Goal: Task Accomplishment & Management: Complete application form

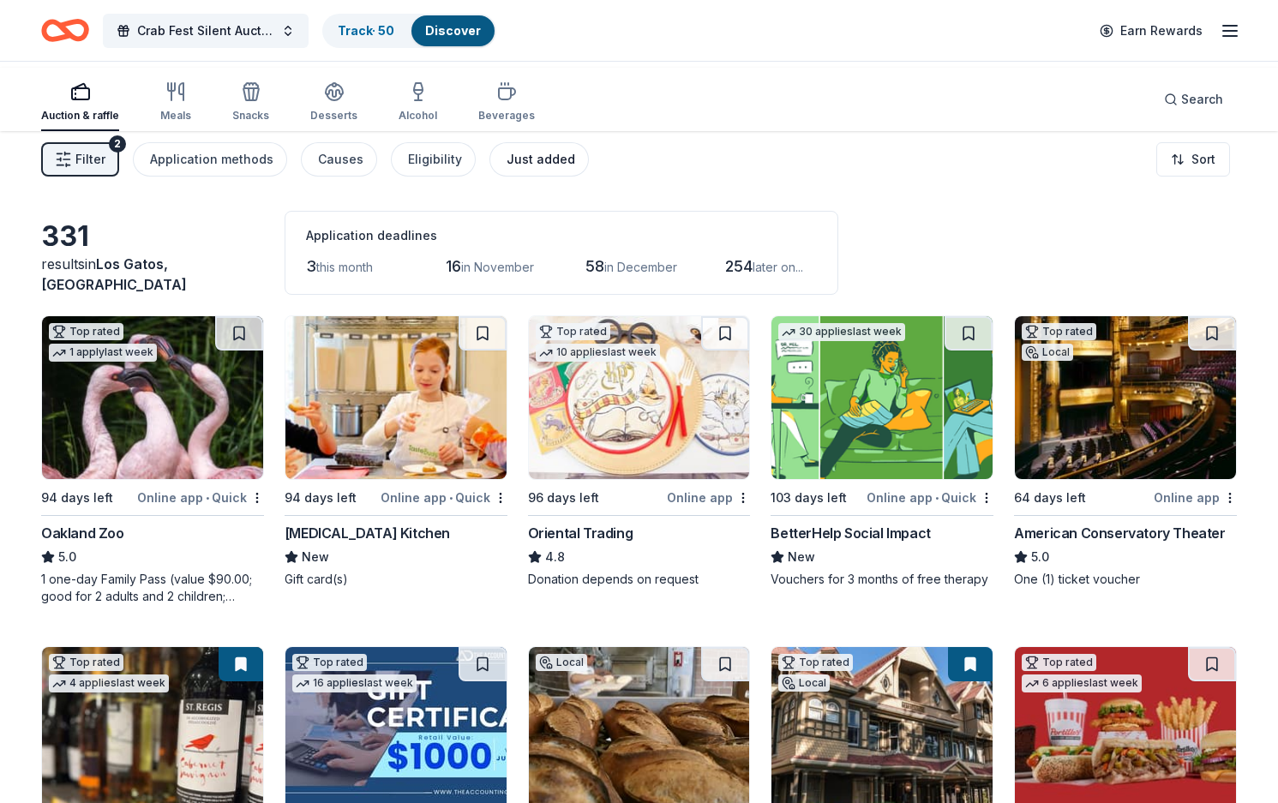
click at [575, 170] on div "Just added" at bounding box center [540, 159] width 69 height 21
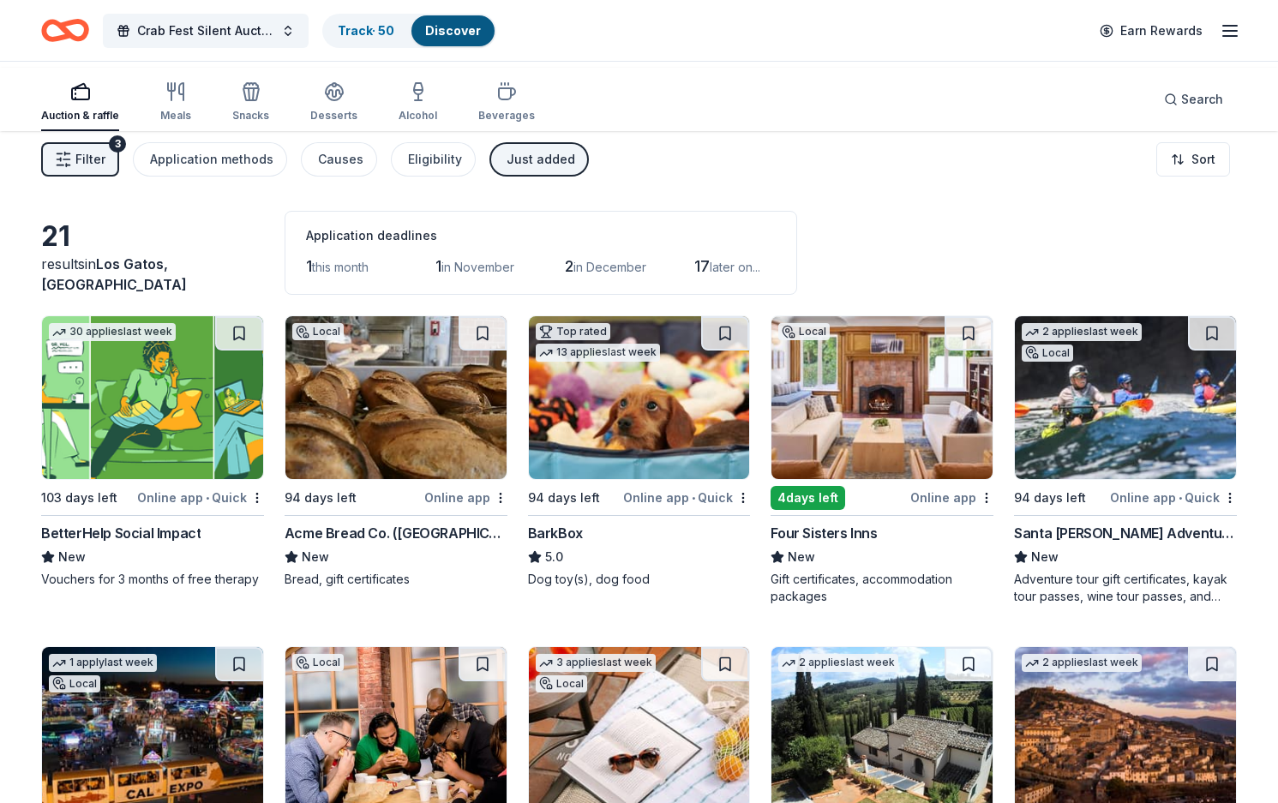
click at [889, 413] on img at bounding box center [881, 397] width 221 height 163
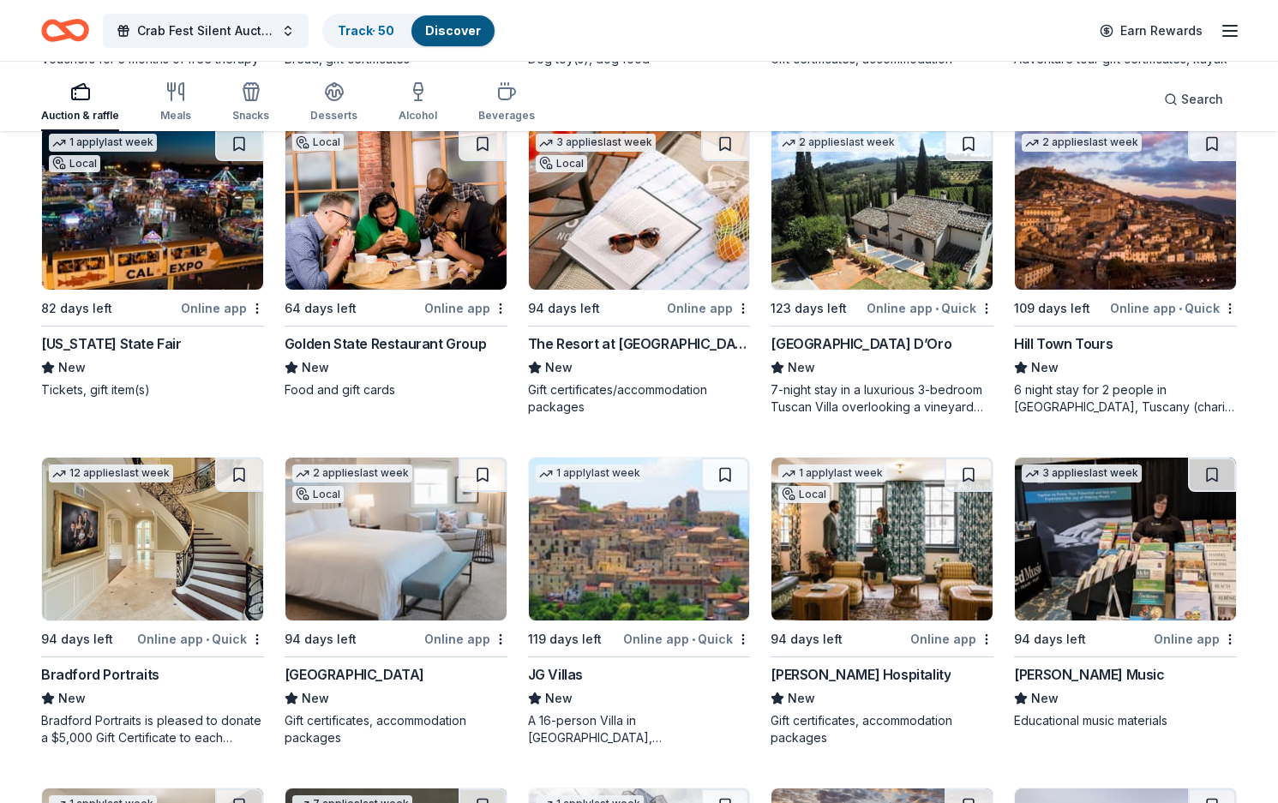
scroll to position [527, 0]
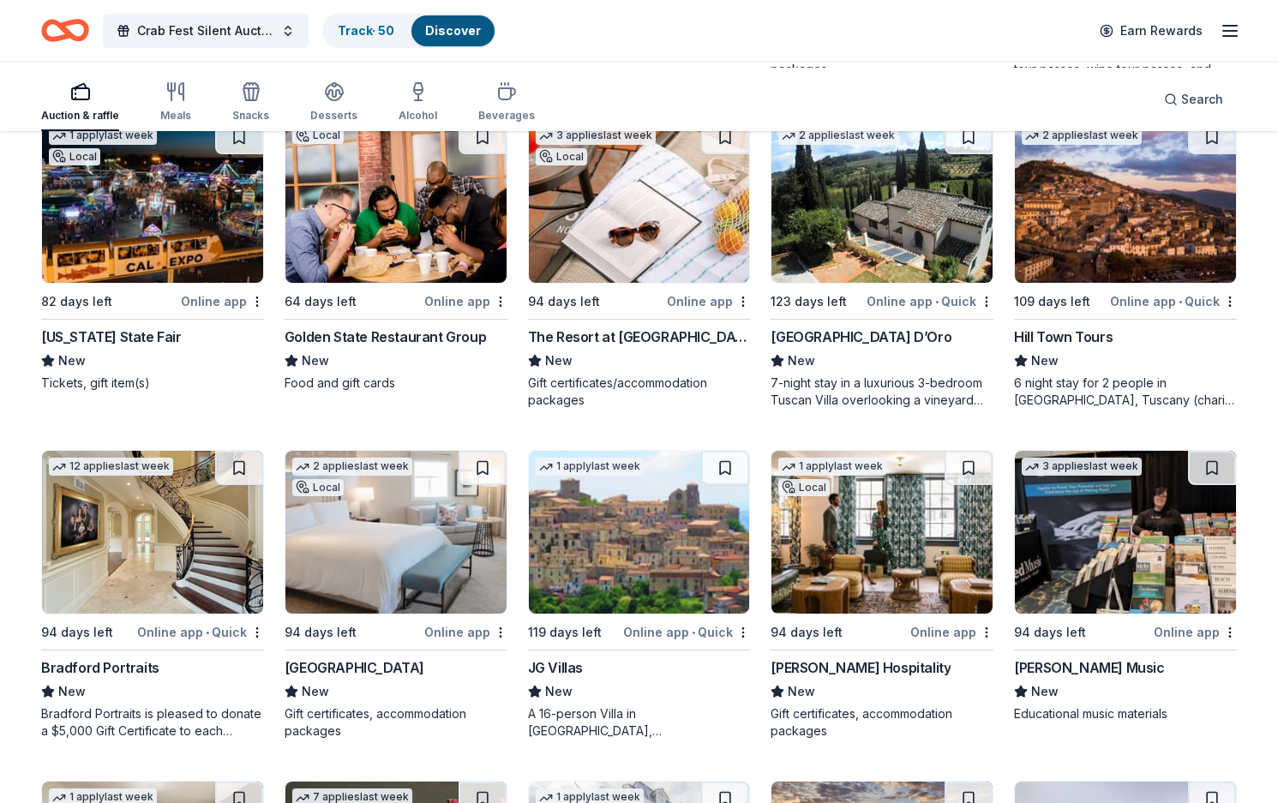
click at [391, 283] on img at bounding box center [395, 201] width 221 height 163
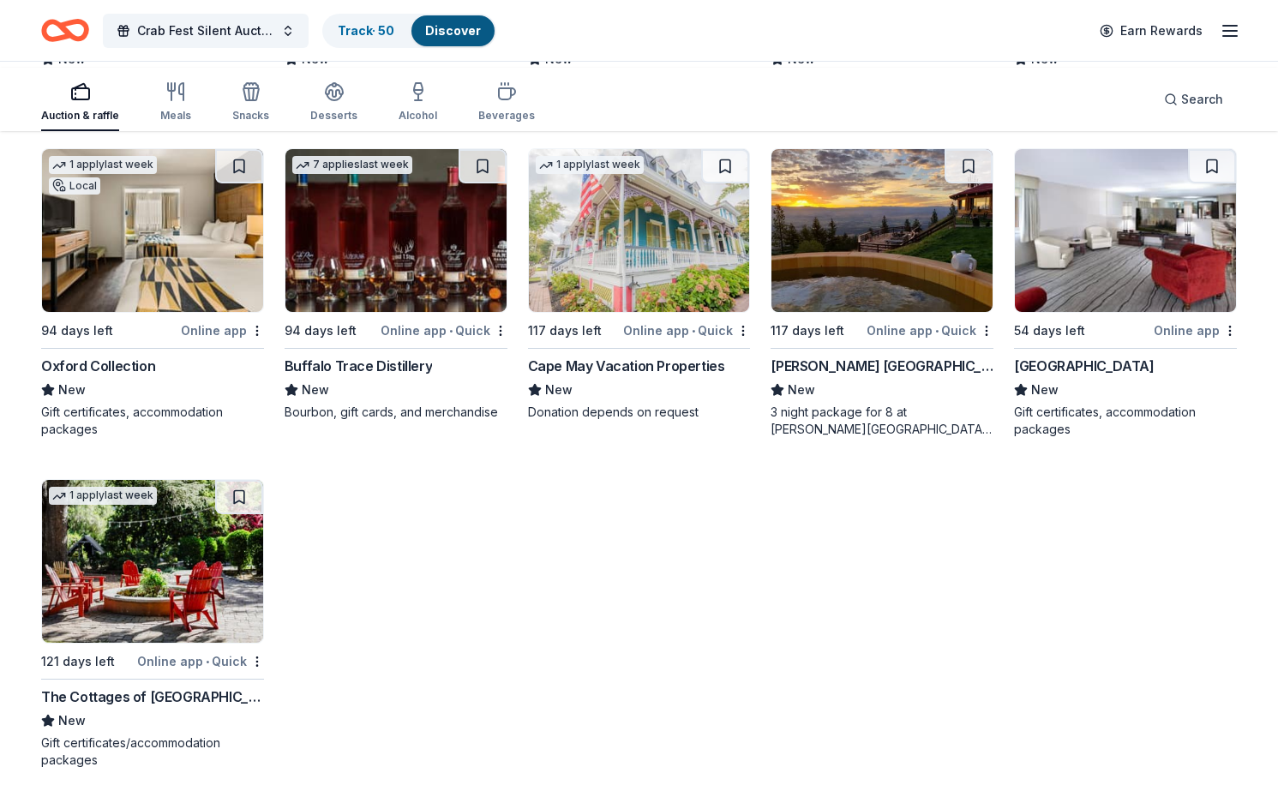
scroll to position [1308, 0]
click at [117, 376] on div "Oxford Collection" at bounding box center [98, 366] width 114 height 21
click at [147, 686] on div "The Cottages of Napa Valley" at bounding box center [152, 696] width 223 height 21
click at [226, 27] on span "Crab Fest Silent Auction 2026" at bounding box center [205, 31] width 137 height 21
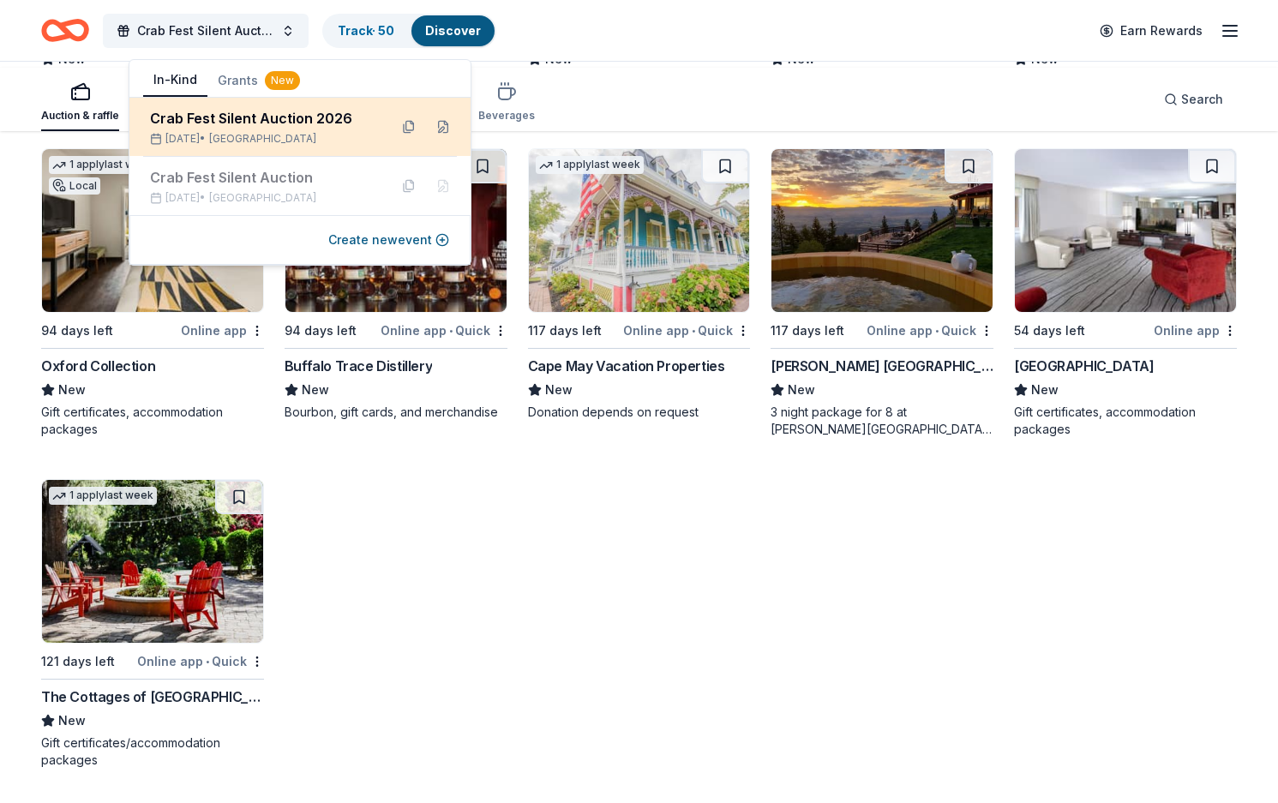
click at [362, 141] on div "Crab Fest Silent Auction 2026 Feb 07, 2026 • SF Bay Area" at bounding box center [299, 127] width 341 height 58
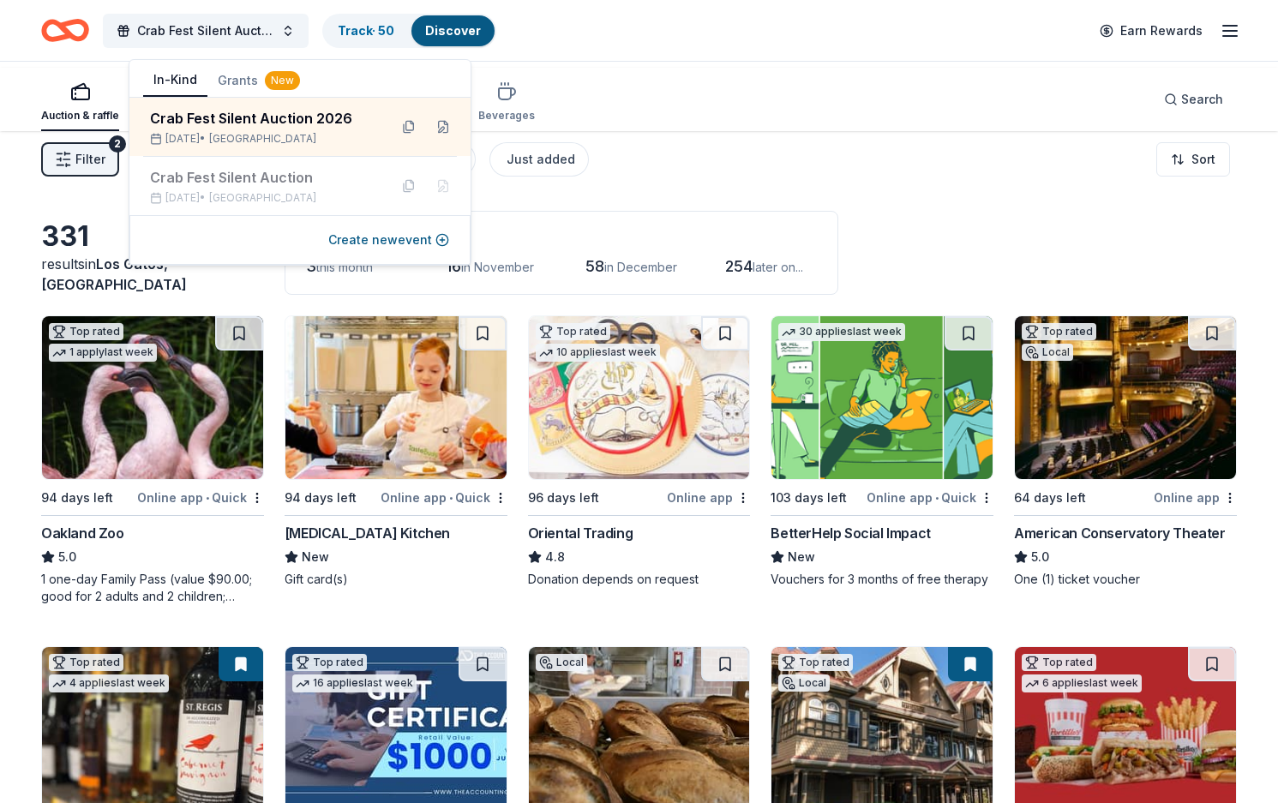
click at [895, 147] on div "Filter 2 Application methods Causes Eligibility Just added Sort" at bounding box center [639, 159] width 1278 height 69
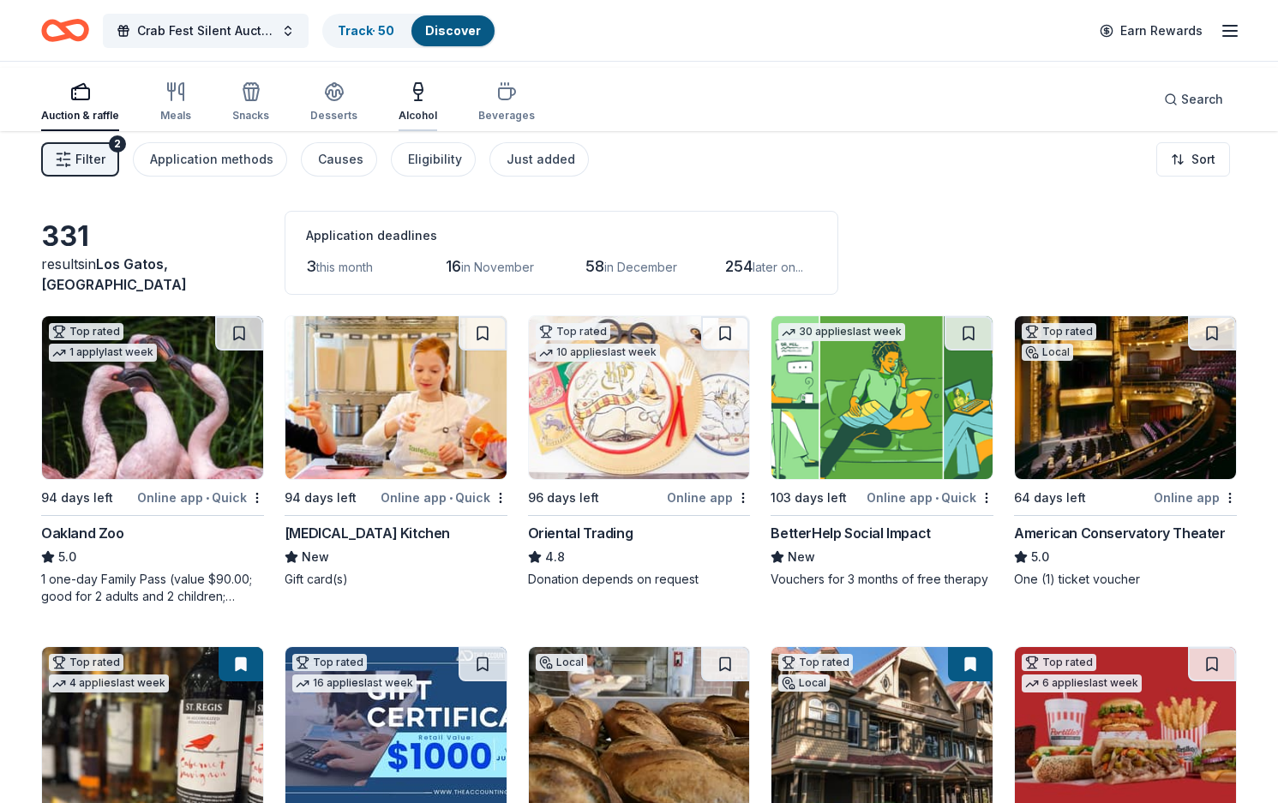
click at [422, 93] on icon "button" at bounding box center [418, 88] width 9 height 11
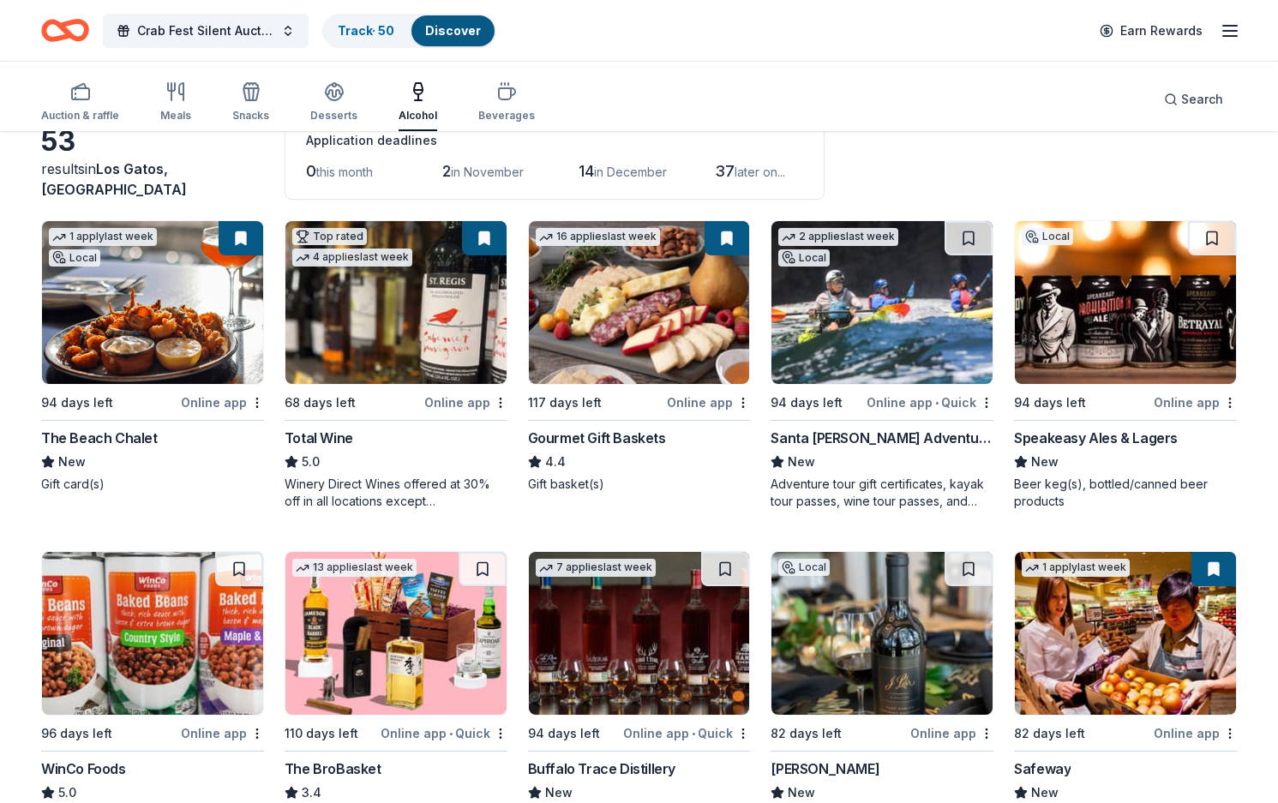
scroll to position [96, 0]
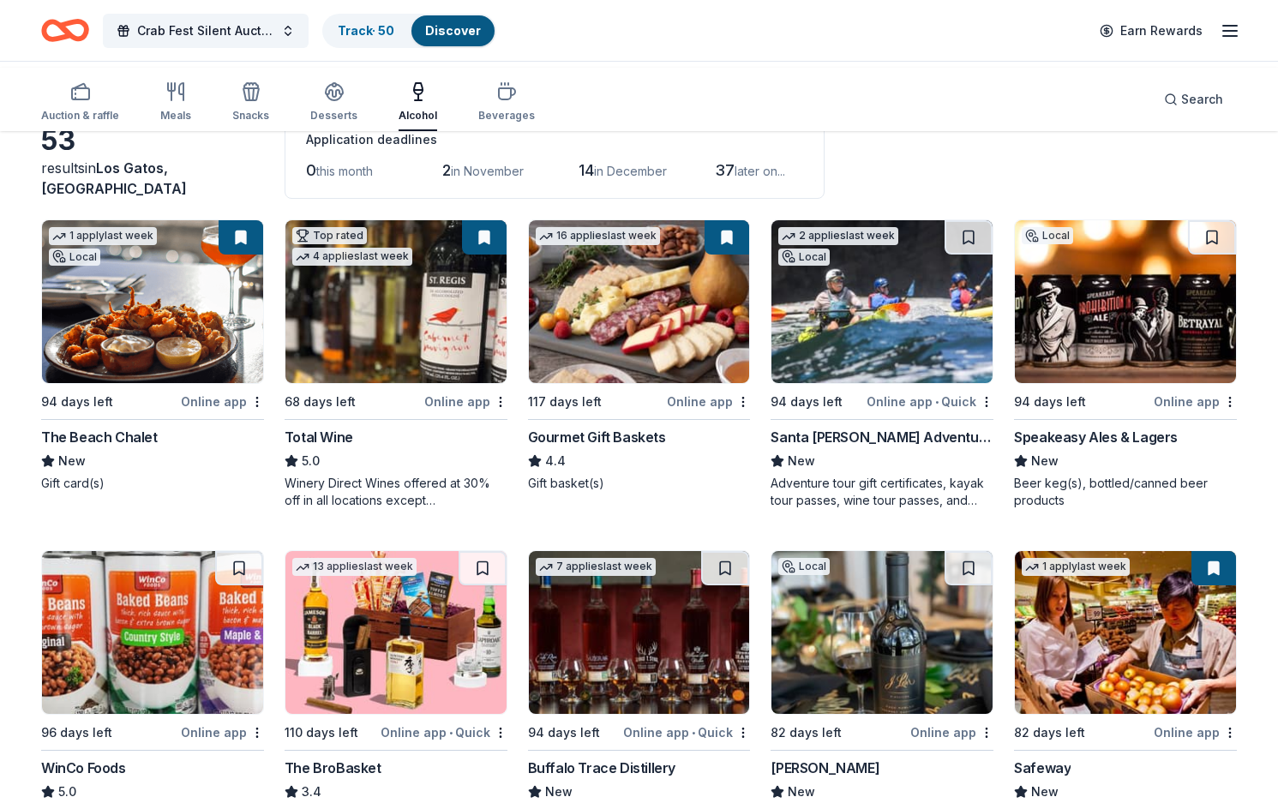
click at [480, 255] on button at bounding box center [484, 237] width 45 height 34
click at [471, 255] on button at bounding box center [484, 237] width 45 height 34
click at [475, 255] on button at bounding box center [484, 237] width 45 height 34
click at [408, 347] on img at bounding box center [395, 301] width 221 height 163
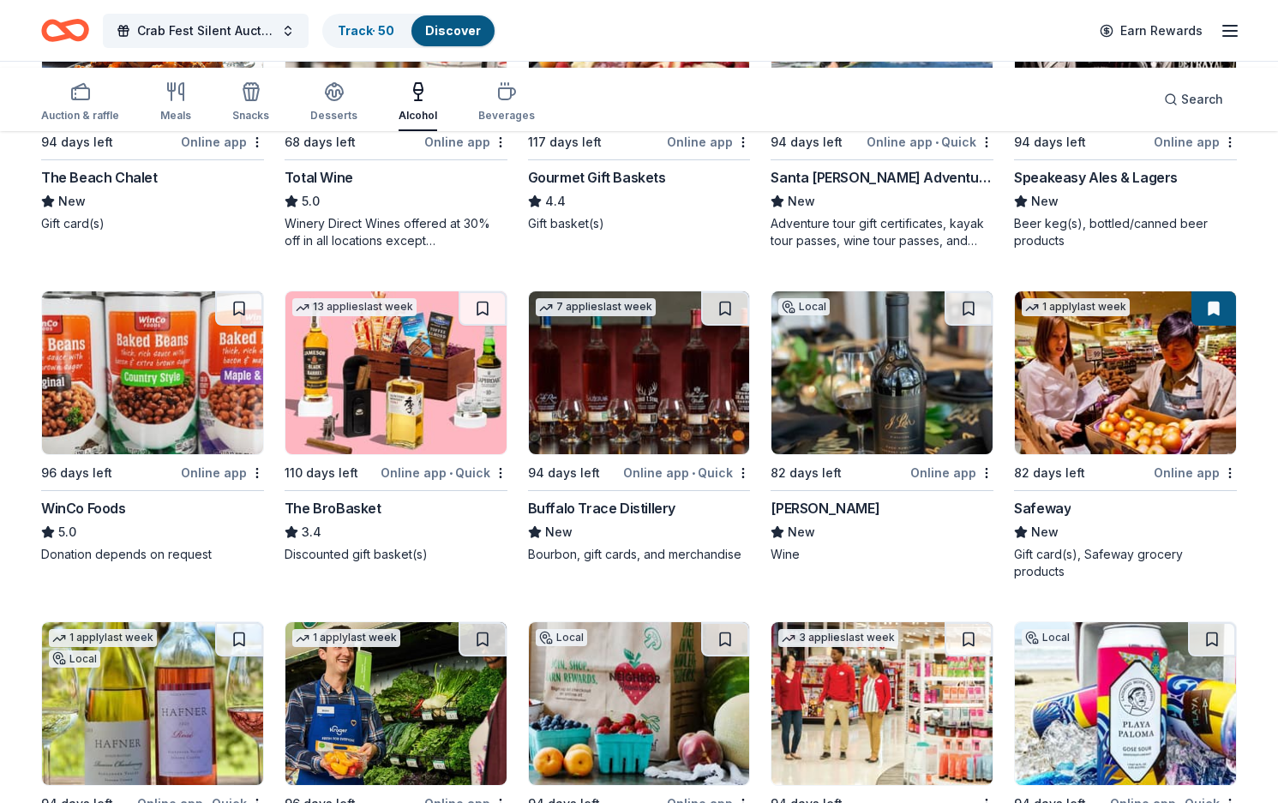
scroll to position [354, 0]
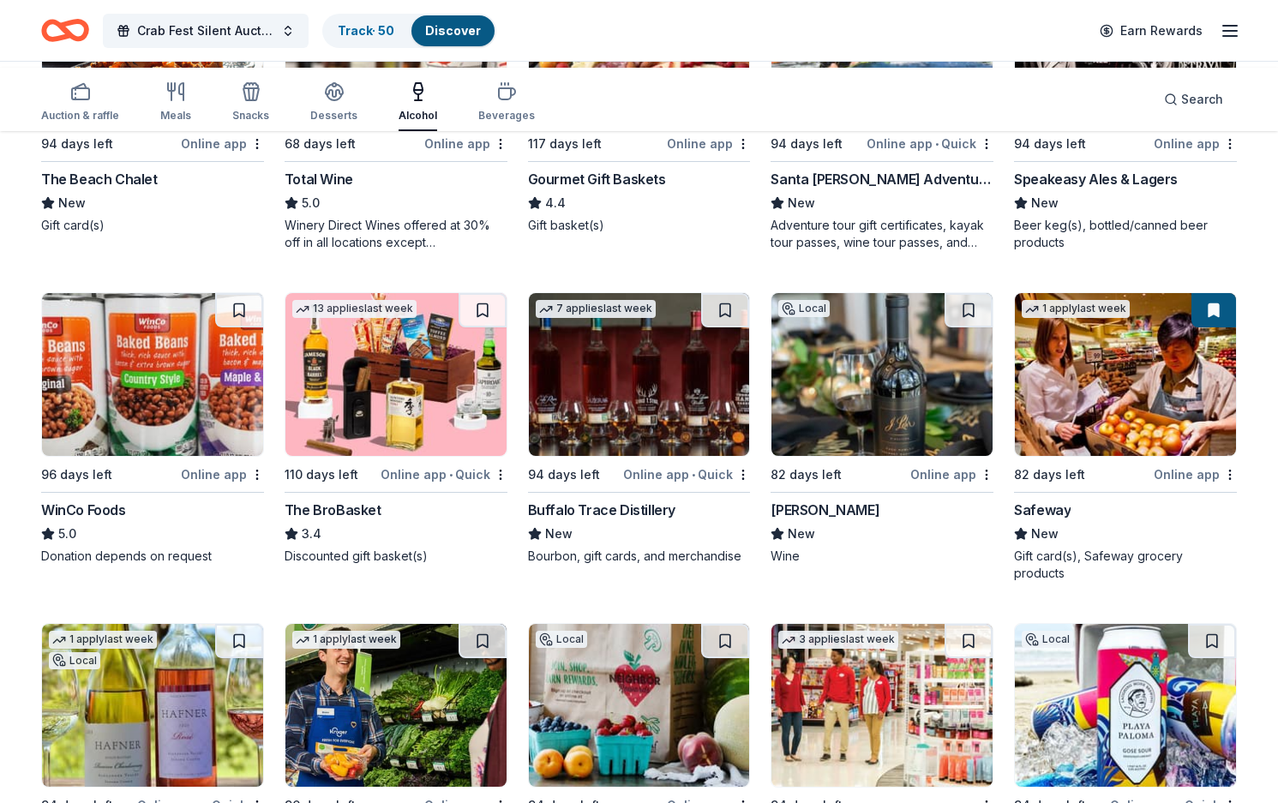
click at [877, 456] on img at bounding box center [881, 374] width 221 height 163
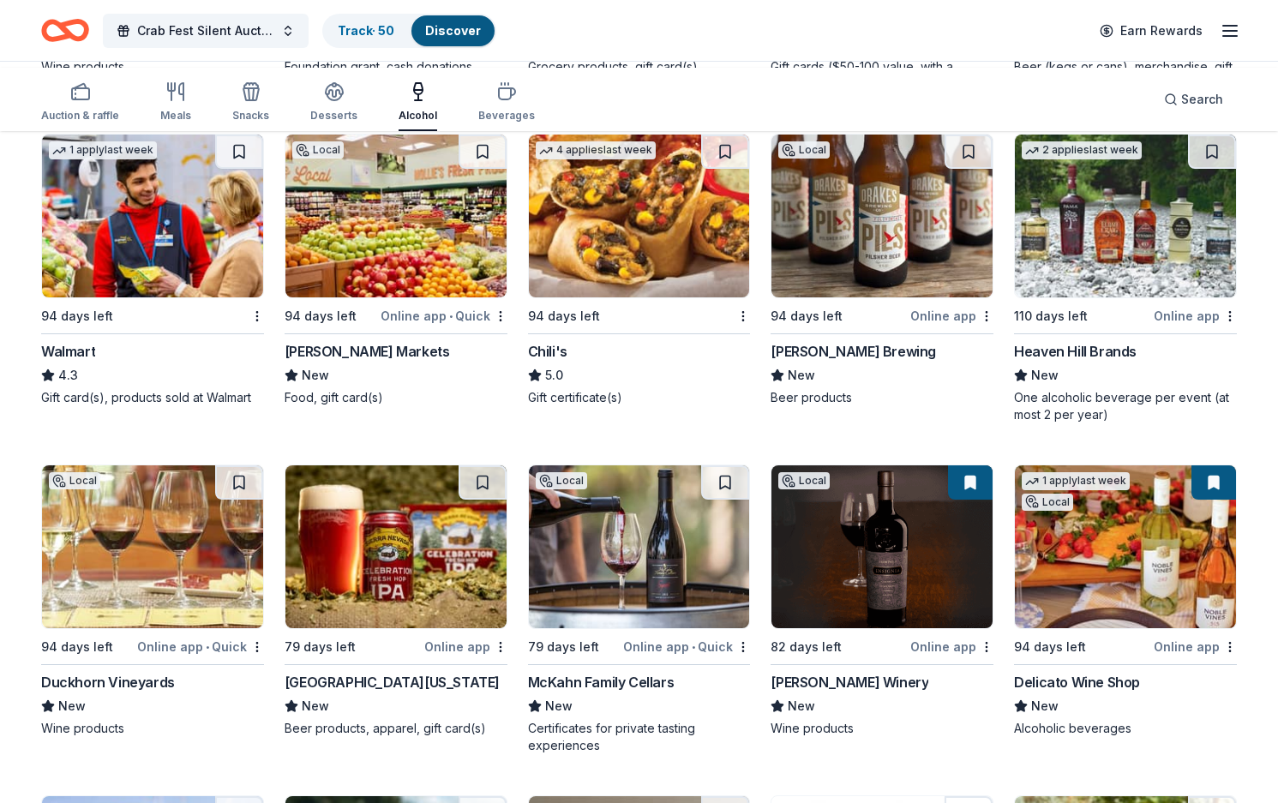
scroll to position [1178, 0]
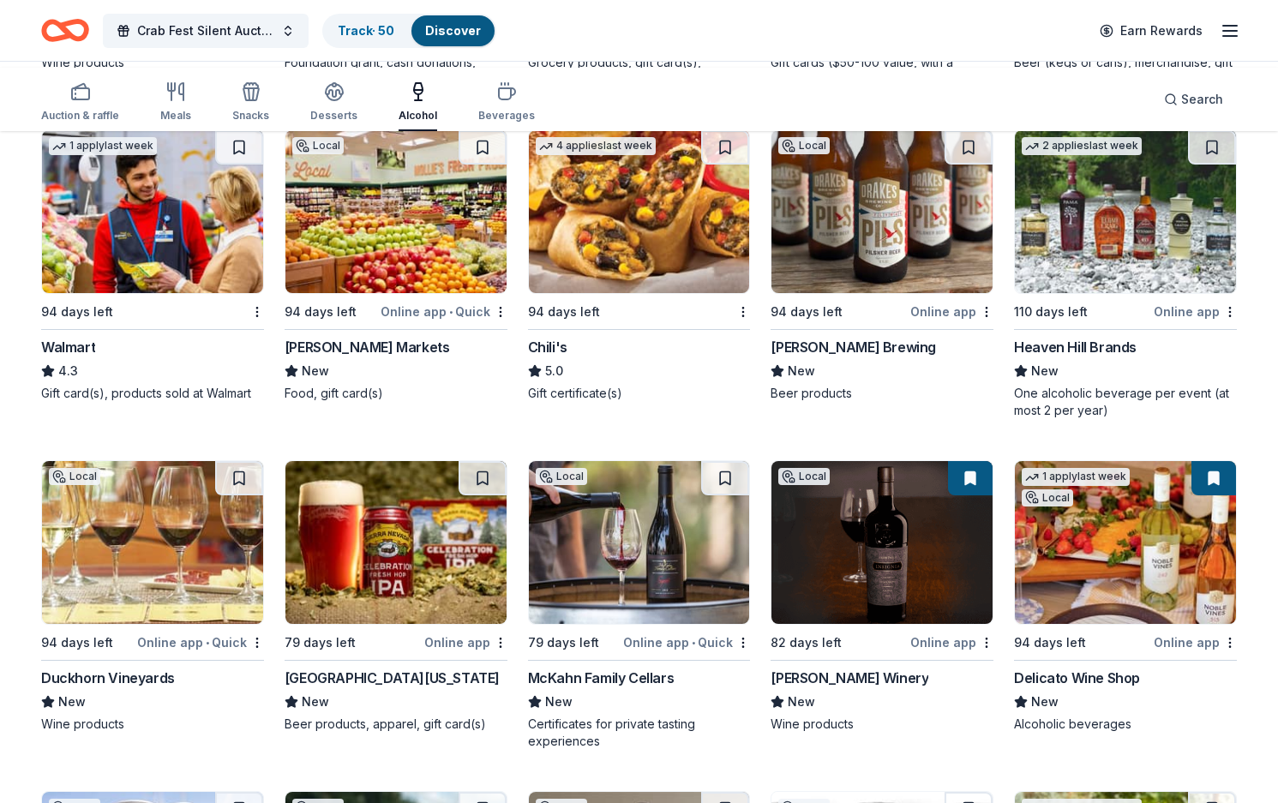
click at [841, 357] on div "Drake's Brewing" at bounding box center [852, 347] width 165 height 21
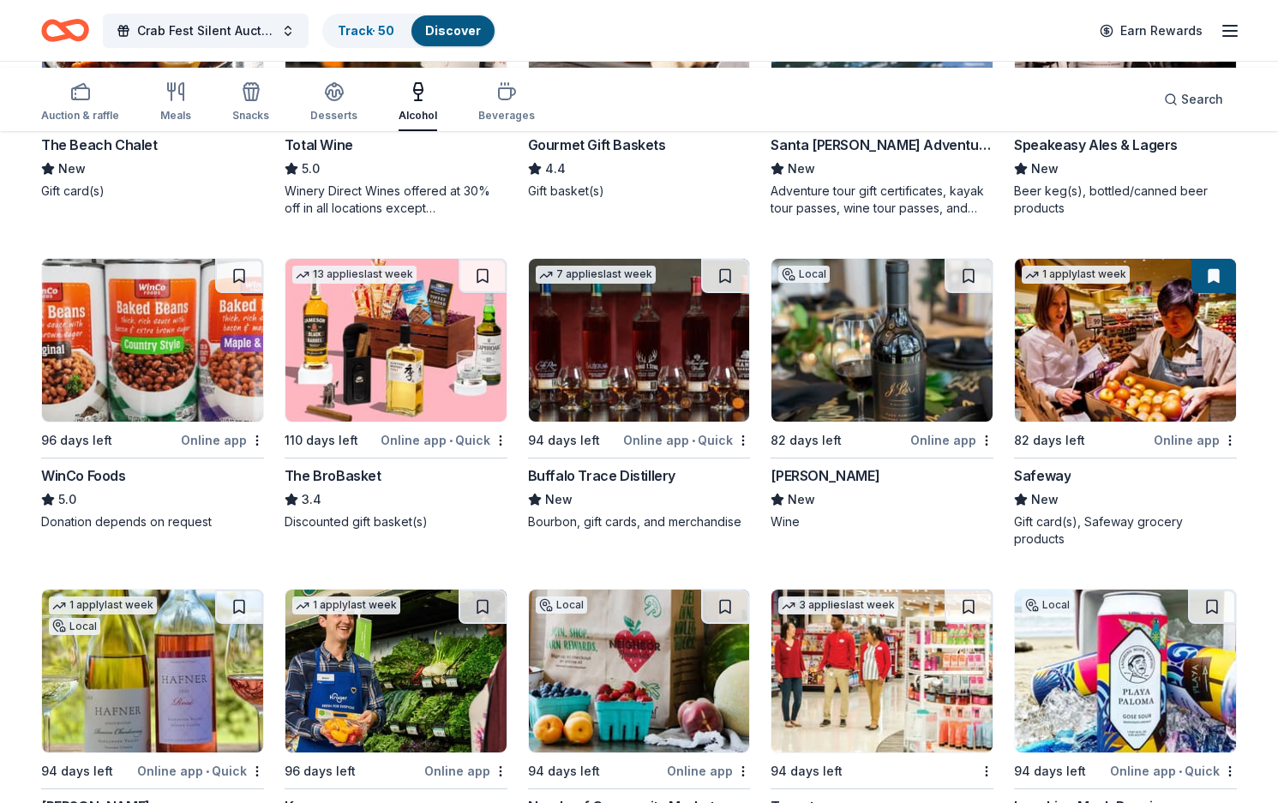
scroll to position [312, 0]
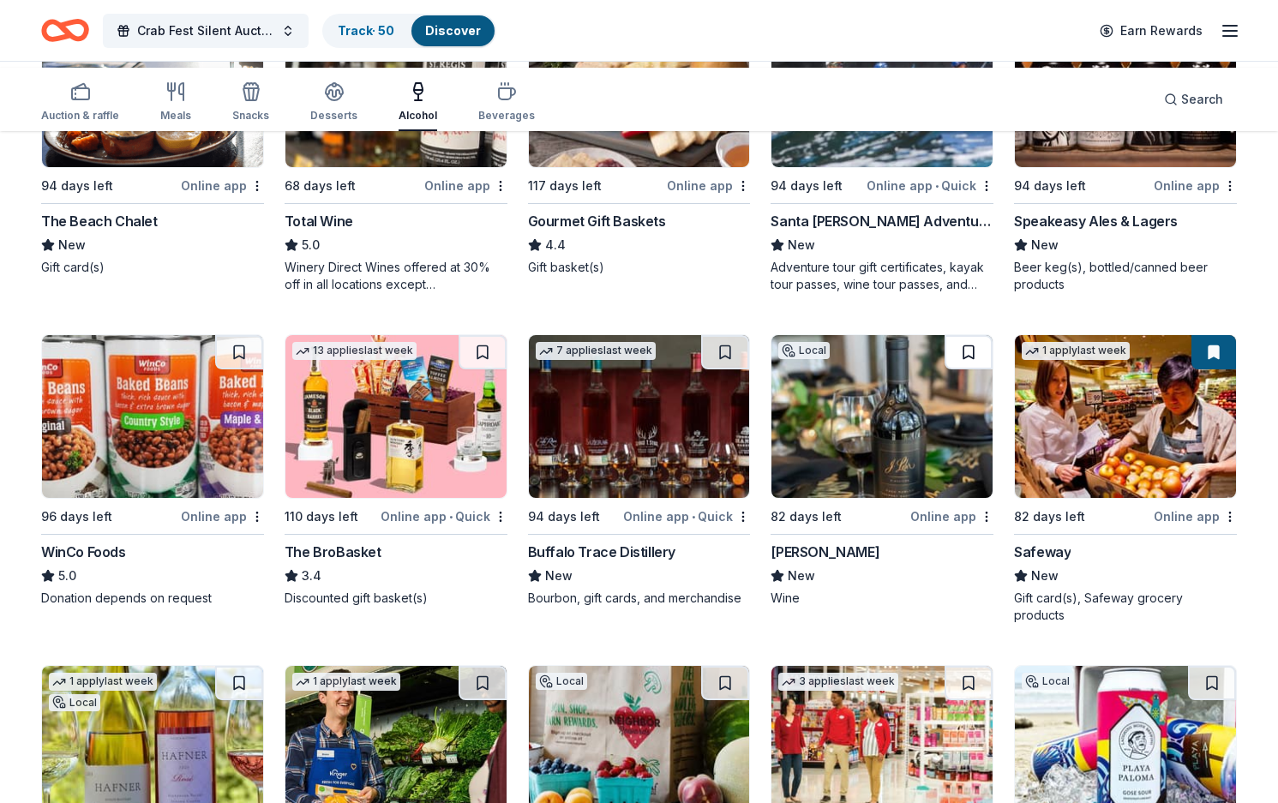
click at [960, 369] on button at bounding box center [968, 352] width 48 height 34
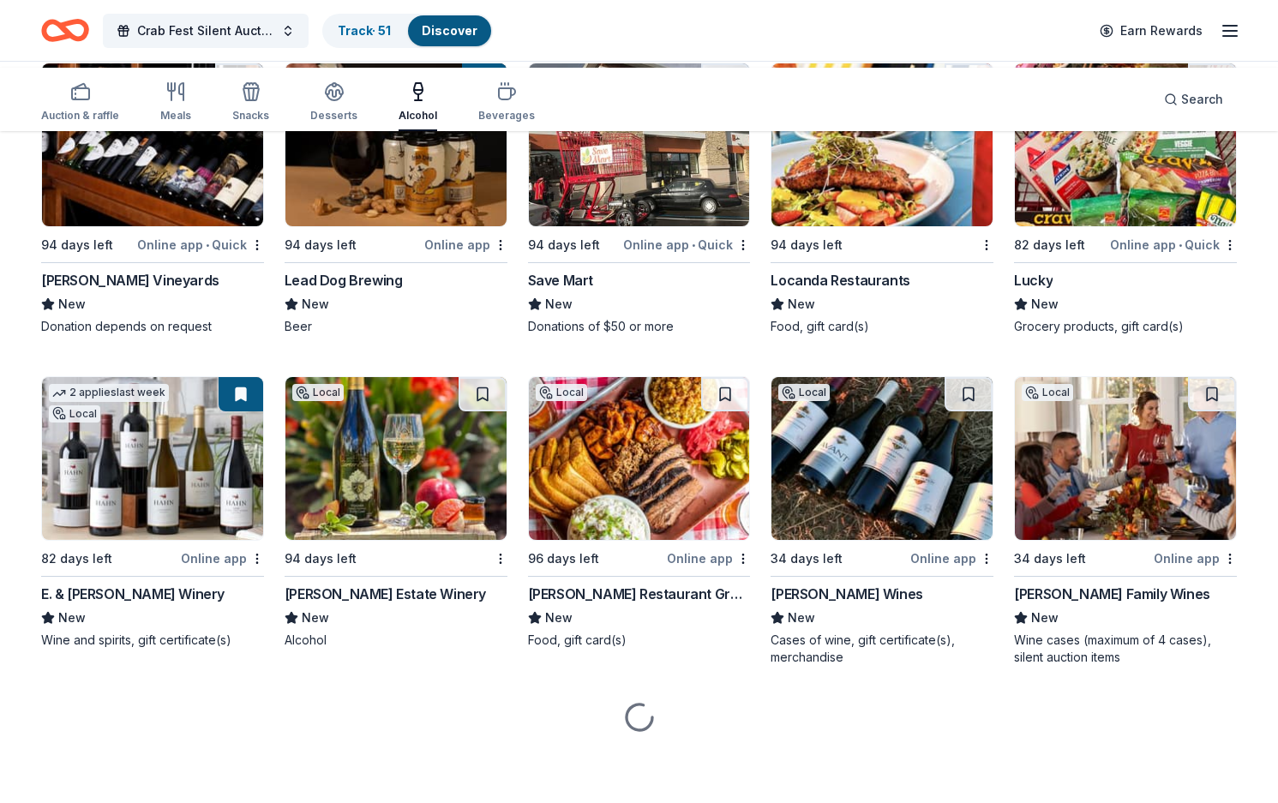
scroll to position [3686, 0]
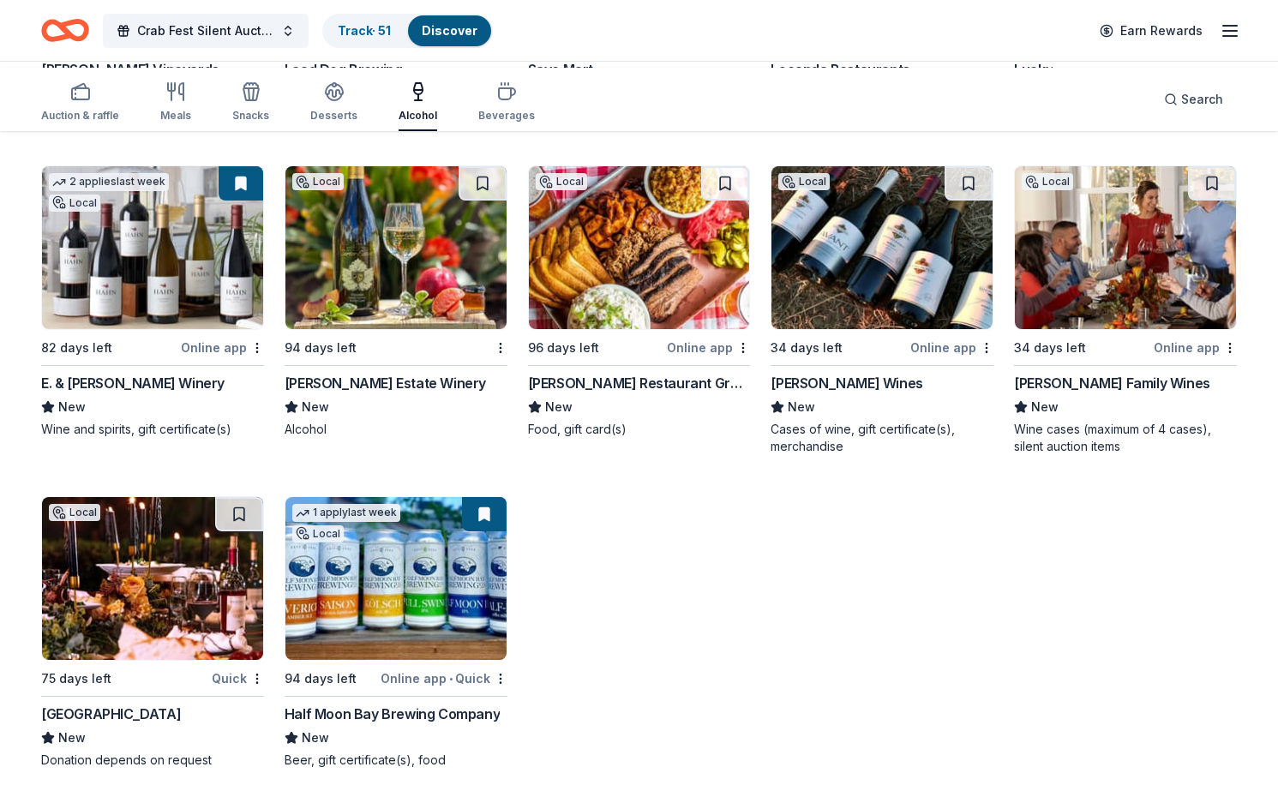
click at [872, 393] on div "[PERSON_NAME] Wines" at bounding box center [846, 383] width 152 height 21
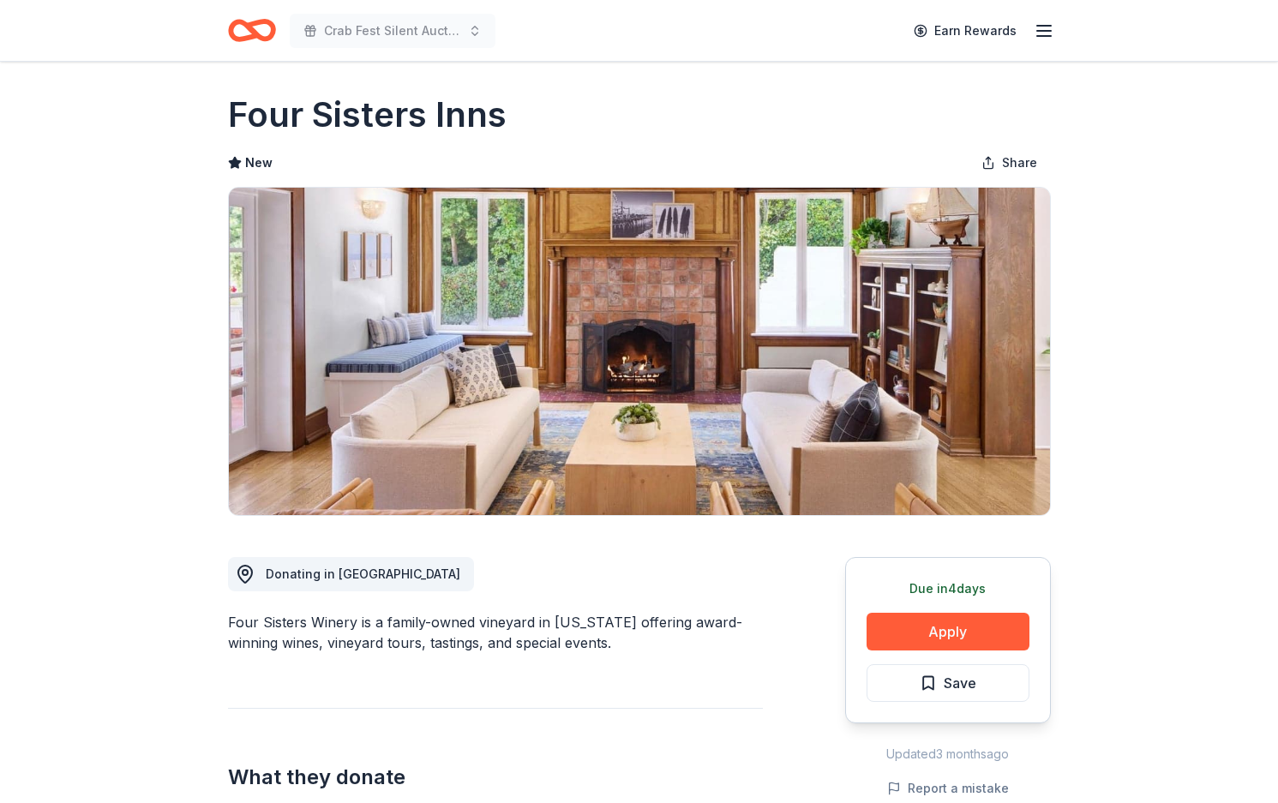
scroll to position [4, 0]
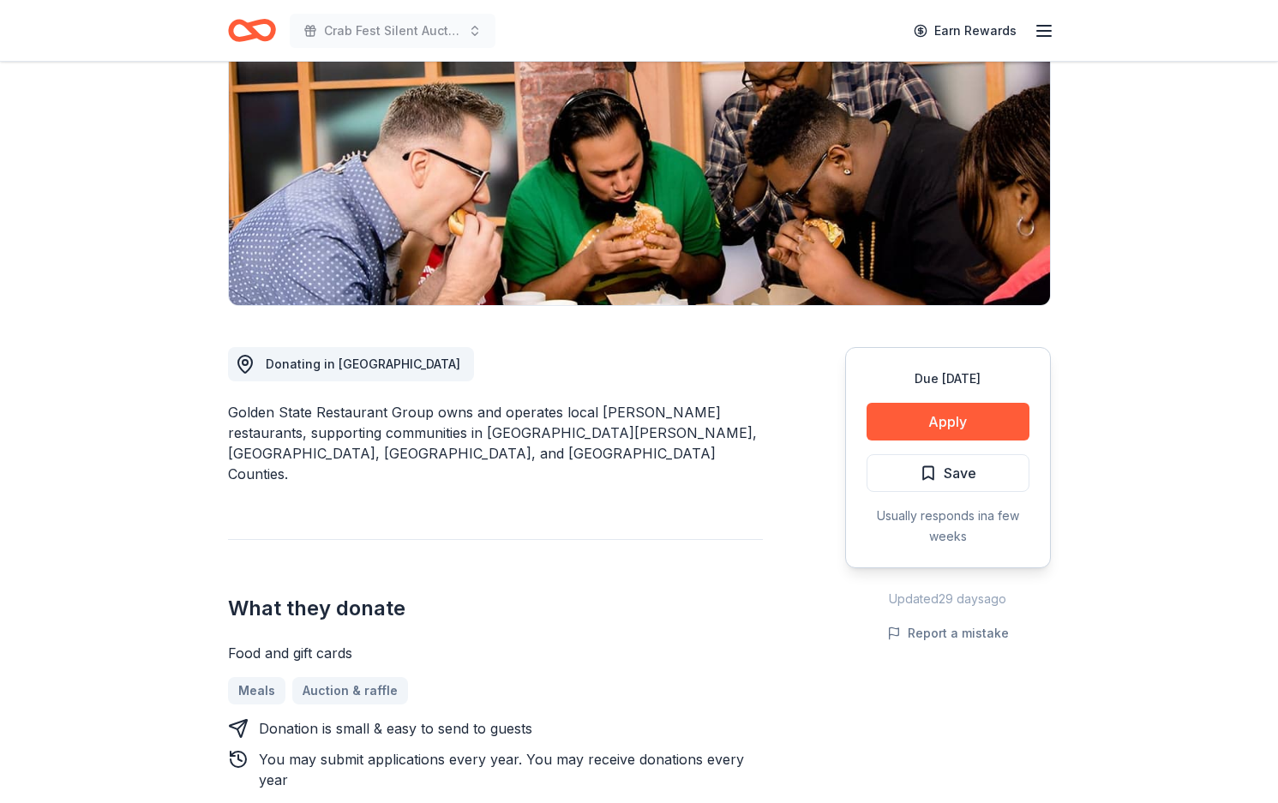
scroll to position [316, 0]
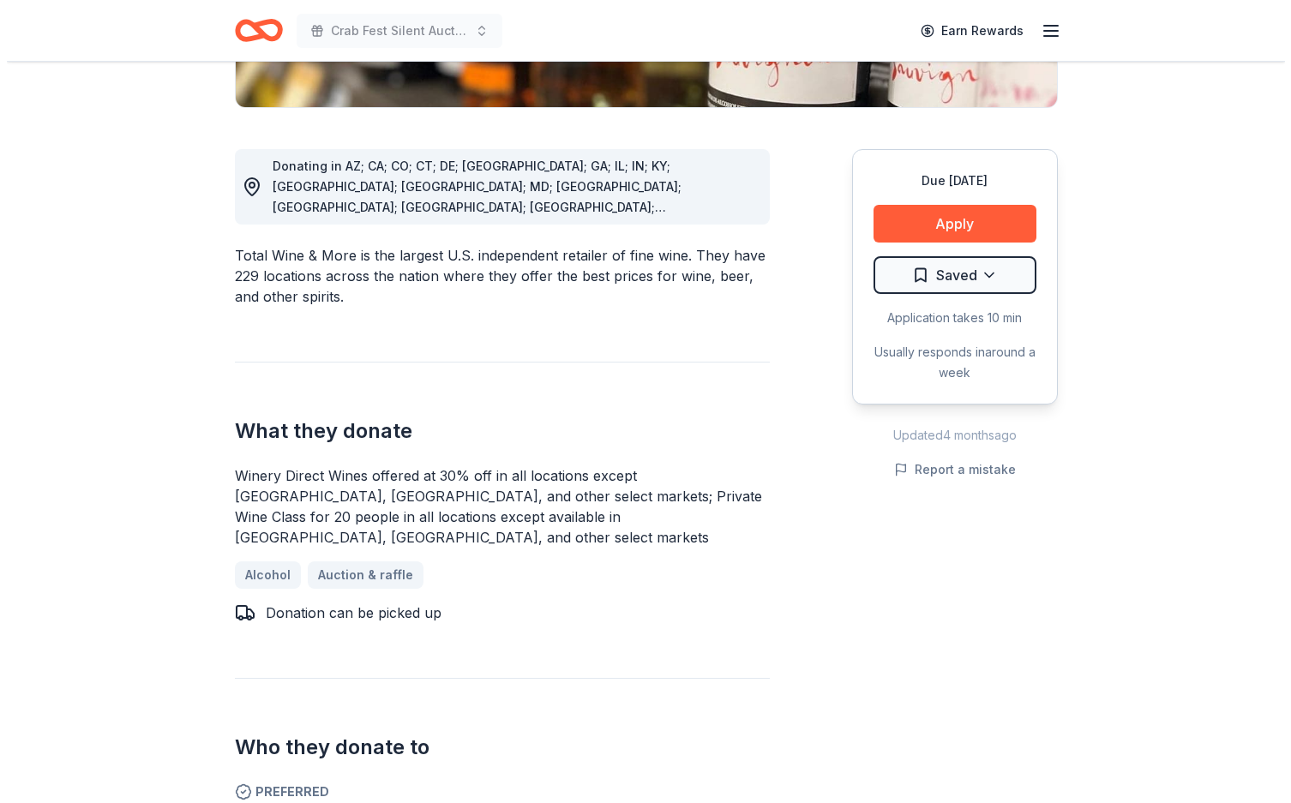
scroll to position [511, 0]
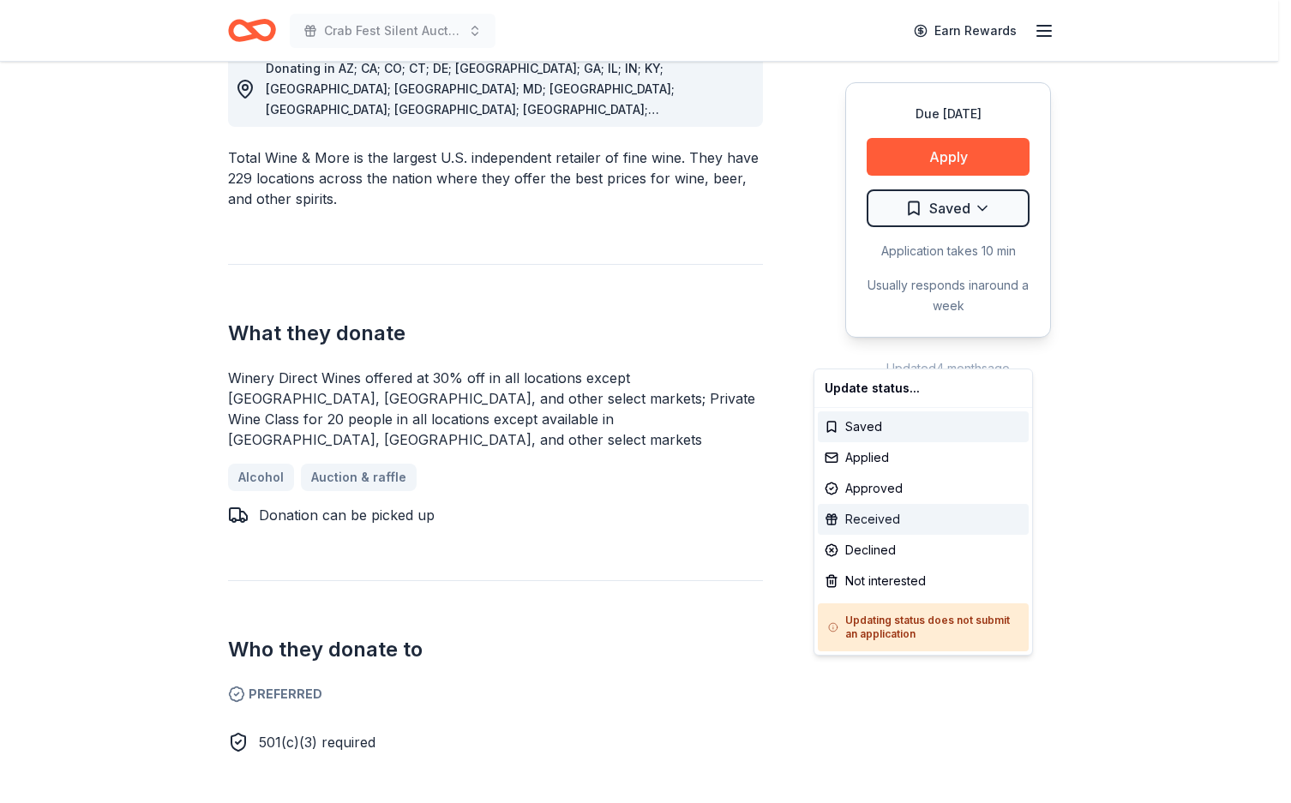
click at [893, 535] on div "Received" at bounding box center [923, 519] width 211 height 31
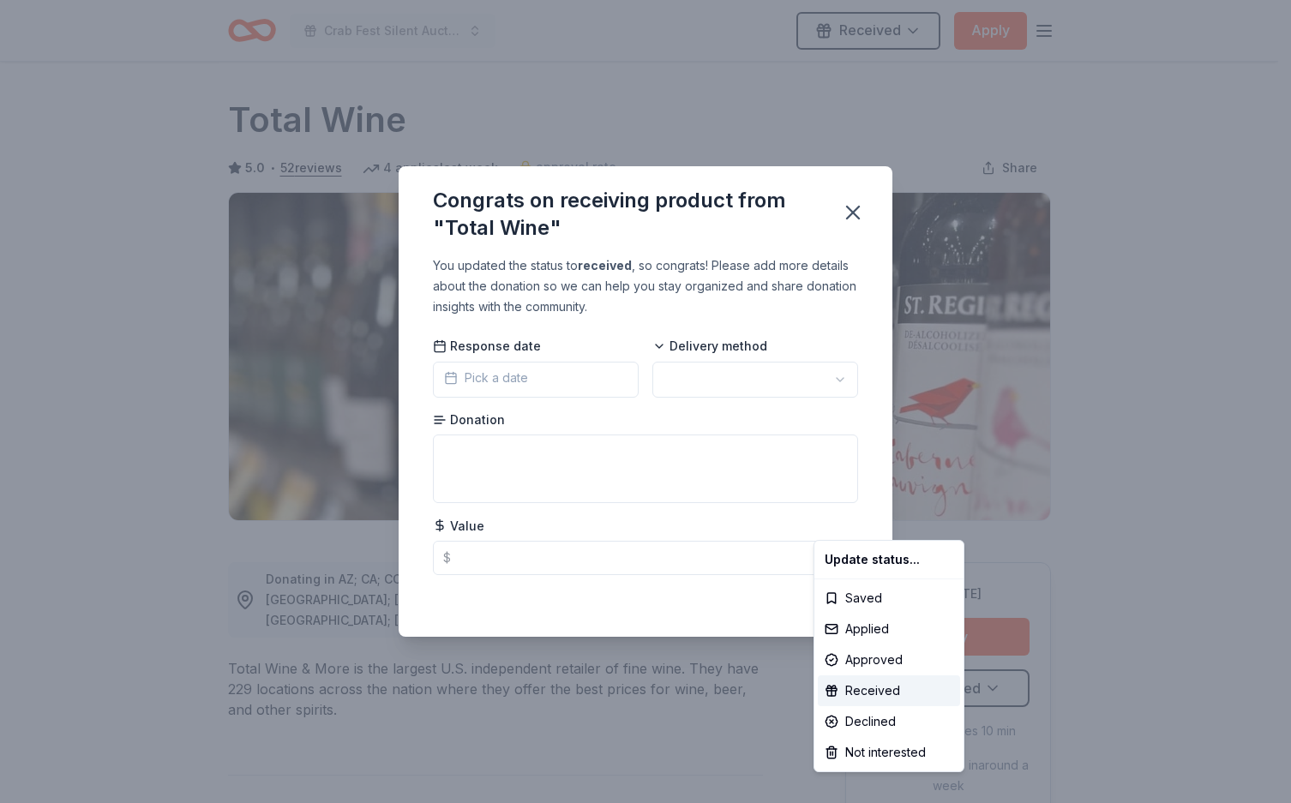
click at [906, 177] on html "Crab Fest Silent Auction 2026 Received Apply Due in 68 days Share Total Wine 5.…" at bounding box center [645, 401] width 1291 height 803
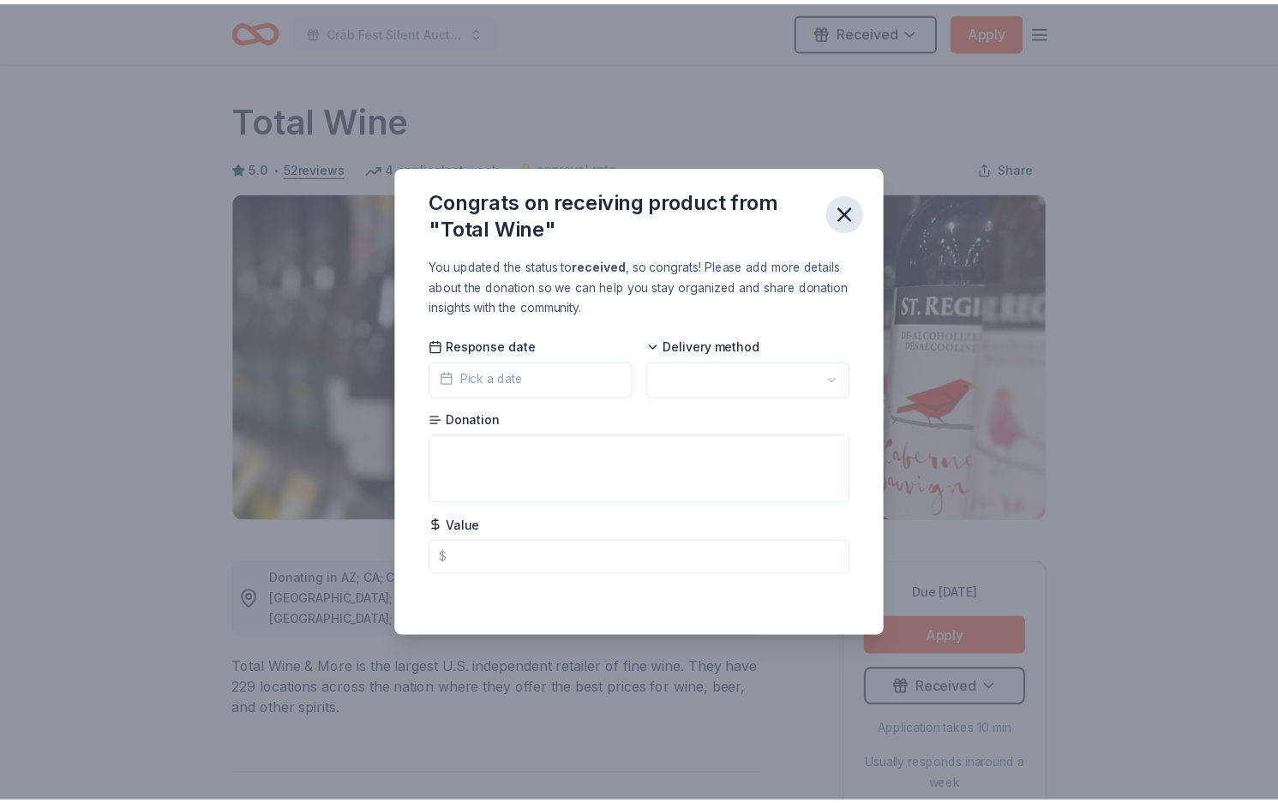
scroll to position [451, 0]
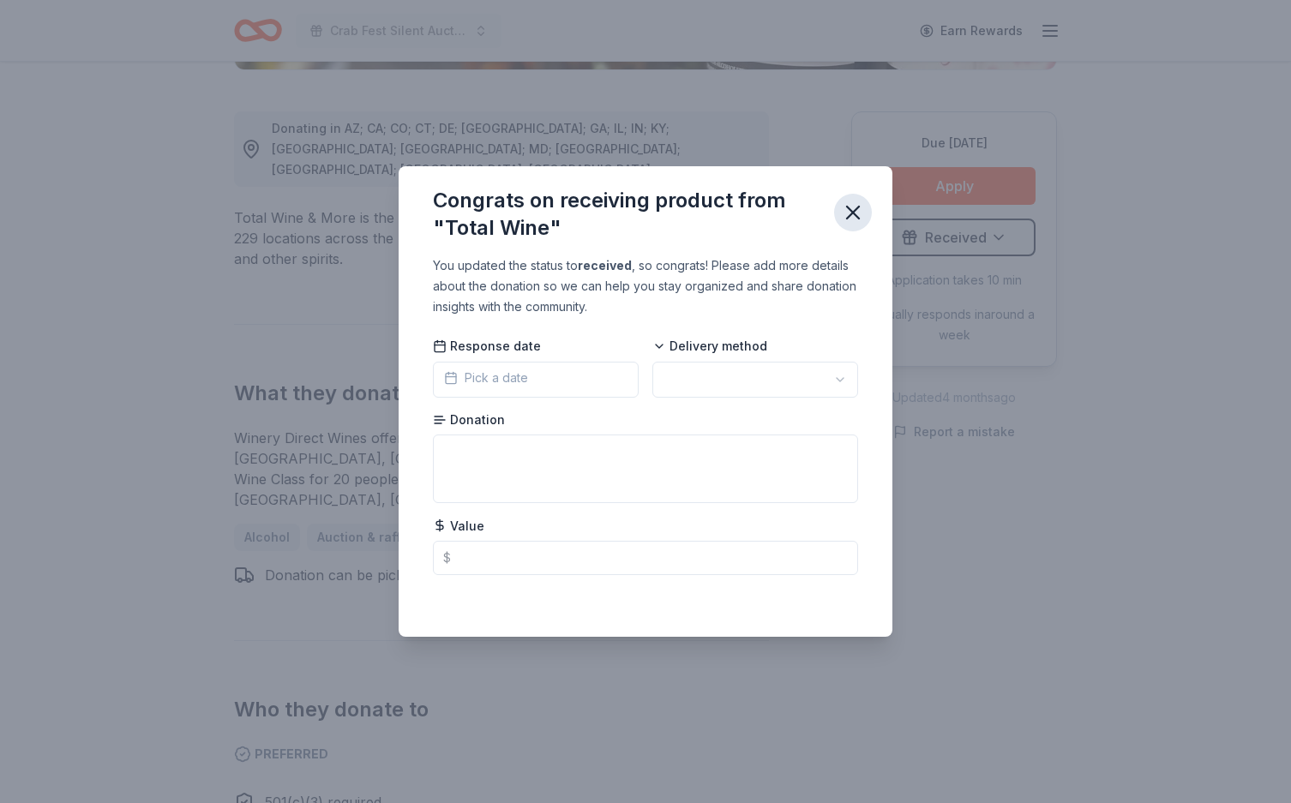
click at [859, 207] on icon "button" at bounding box center [853, 213] width 12 height 12
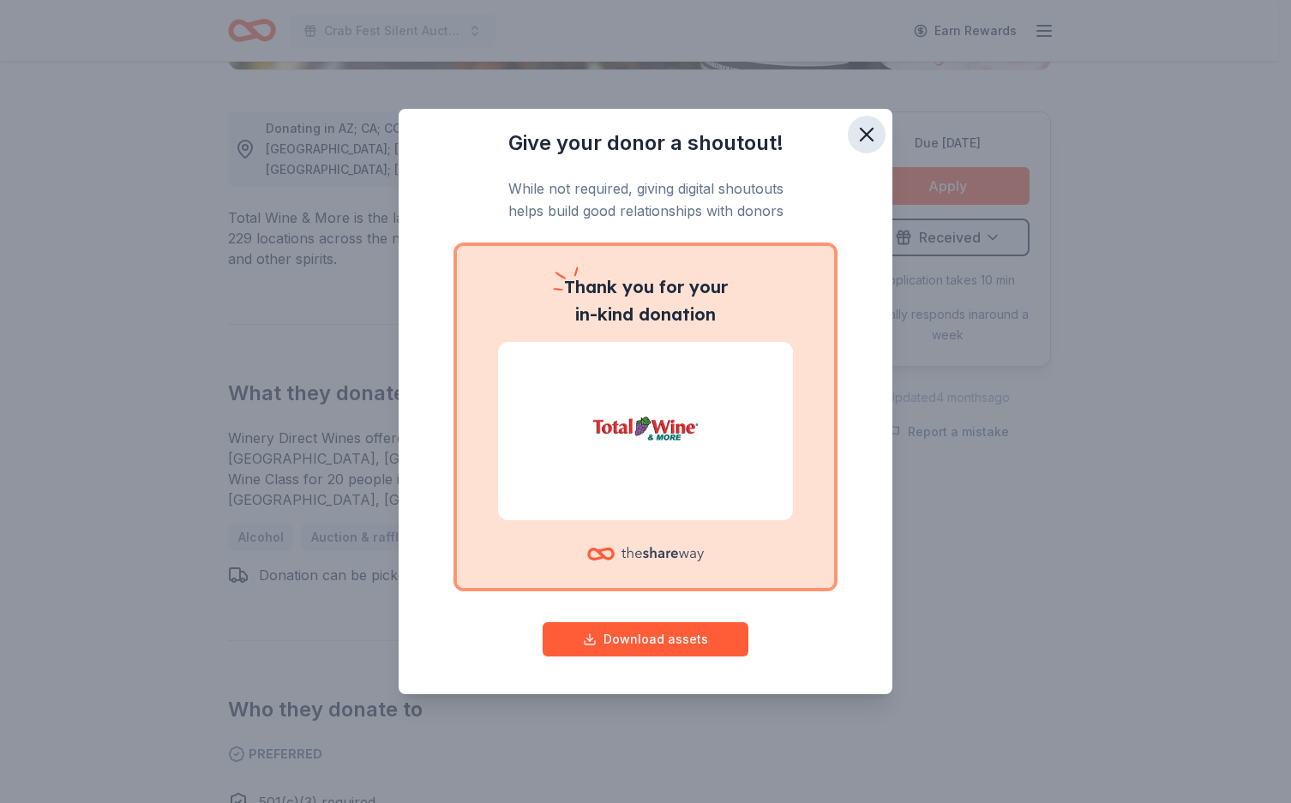
click at [878, 123] on icon "button" at bounding box center [866, 135] width 24 height 24
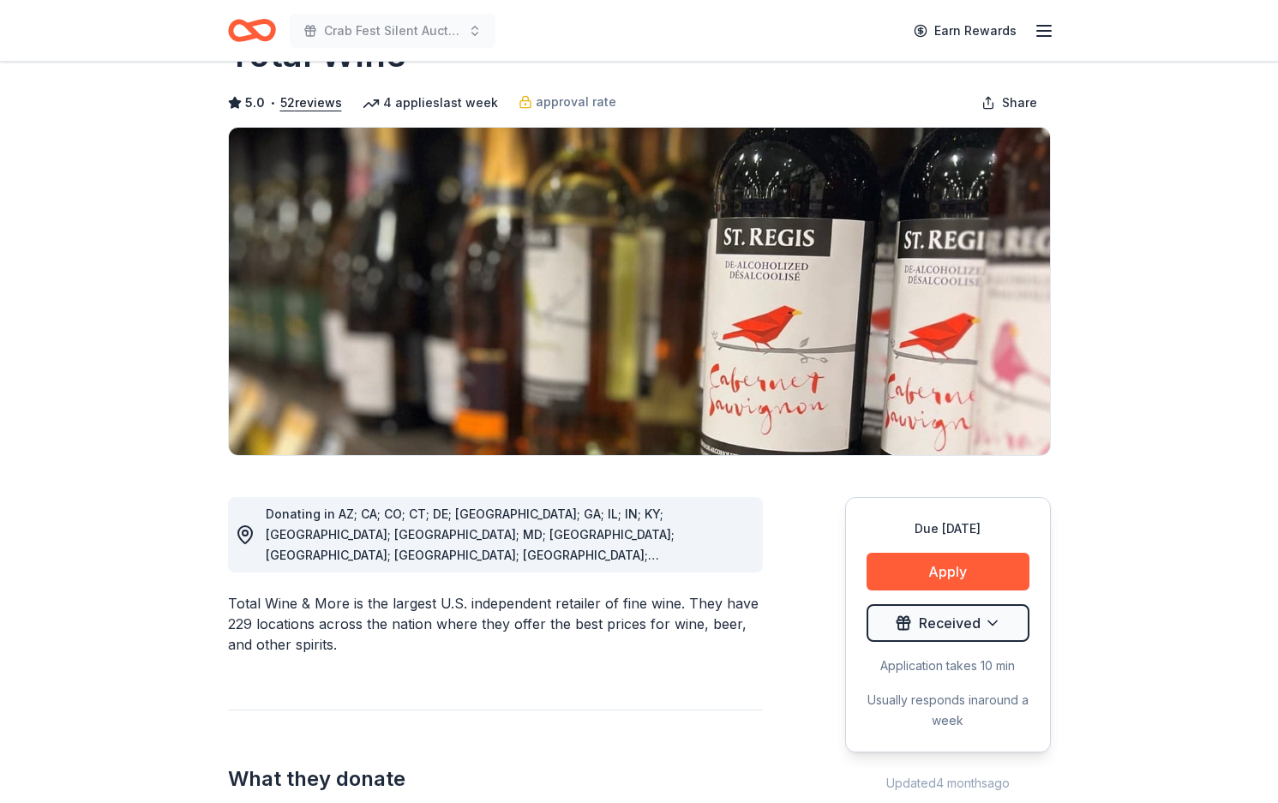
scroll to position [0, 0]
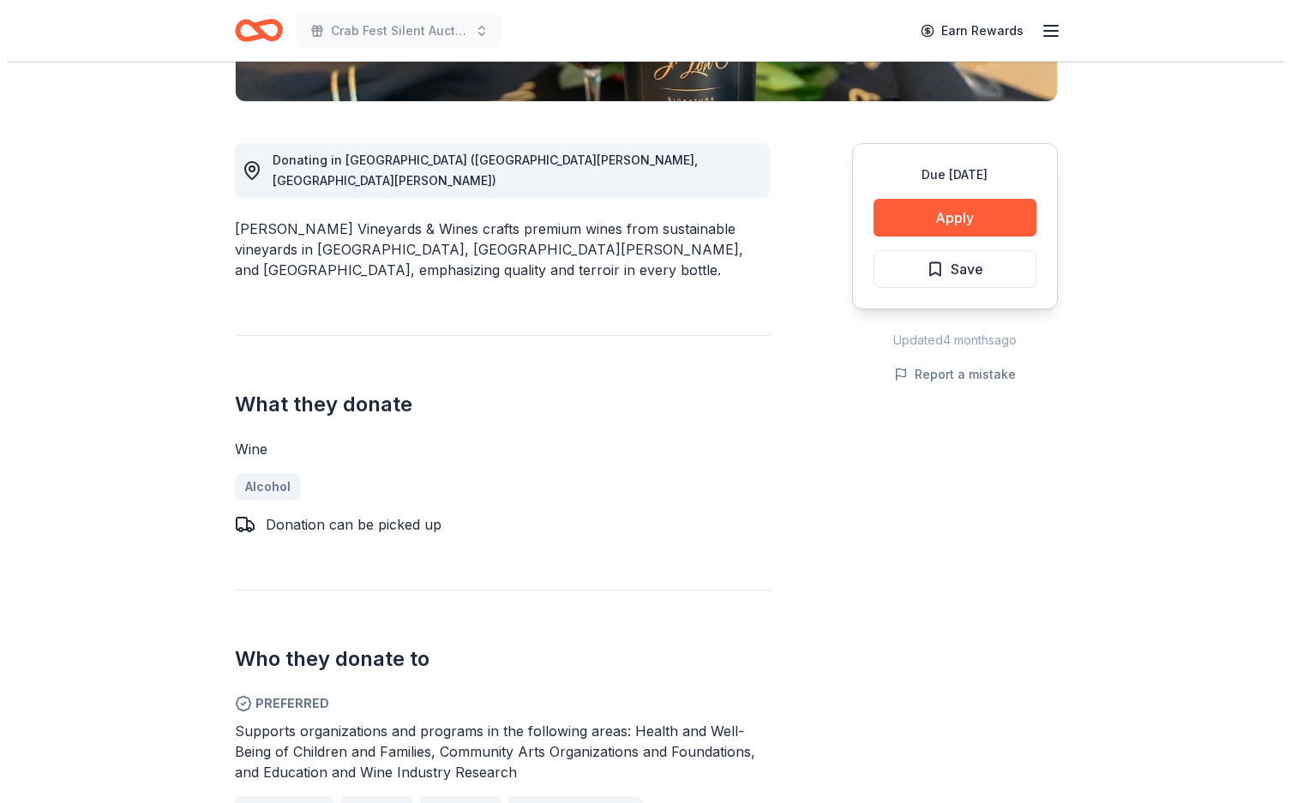
scroll to position [420, 0]
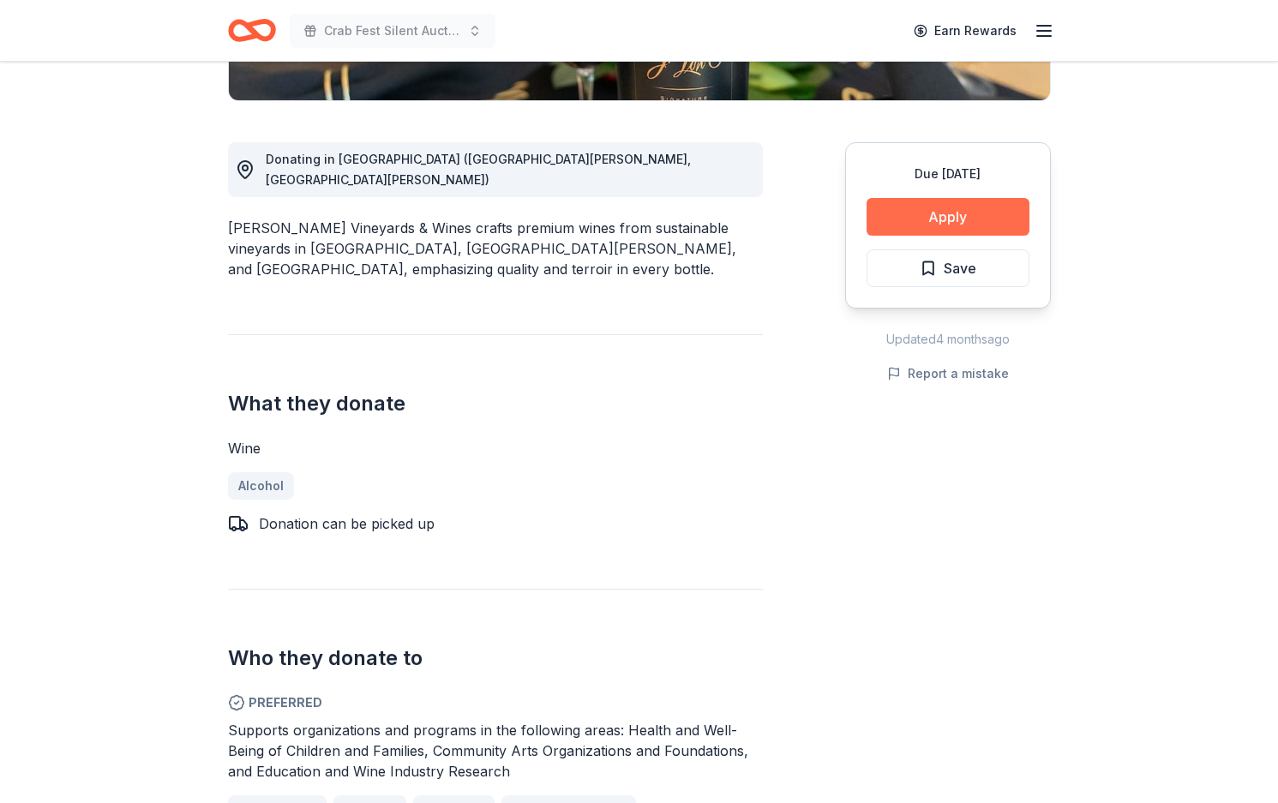
click at [919, 236] on button "Apply" at bounding box center [947, 217] width 163 height 38
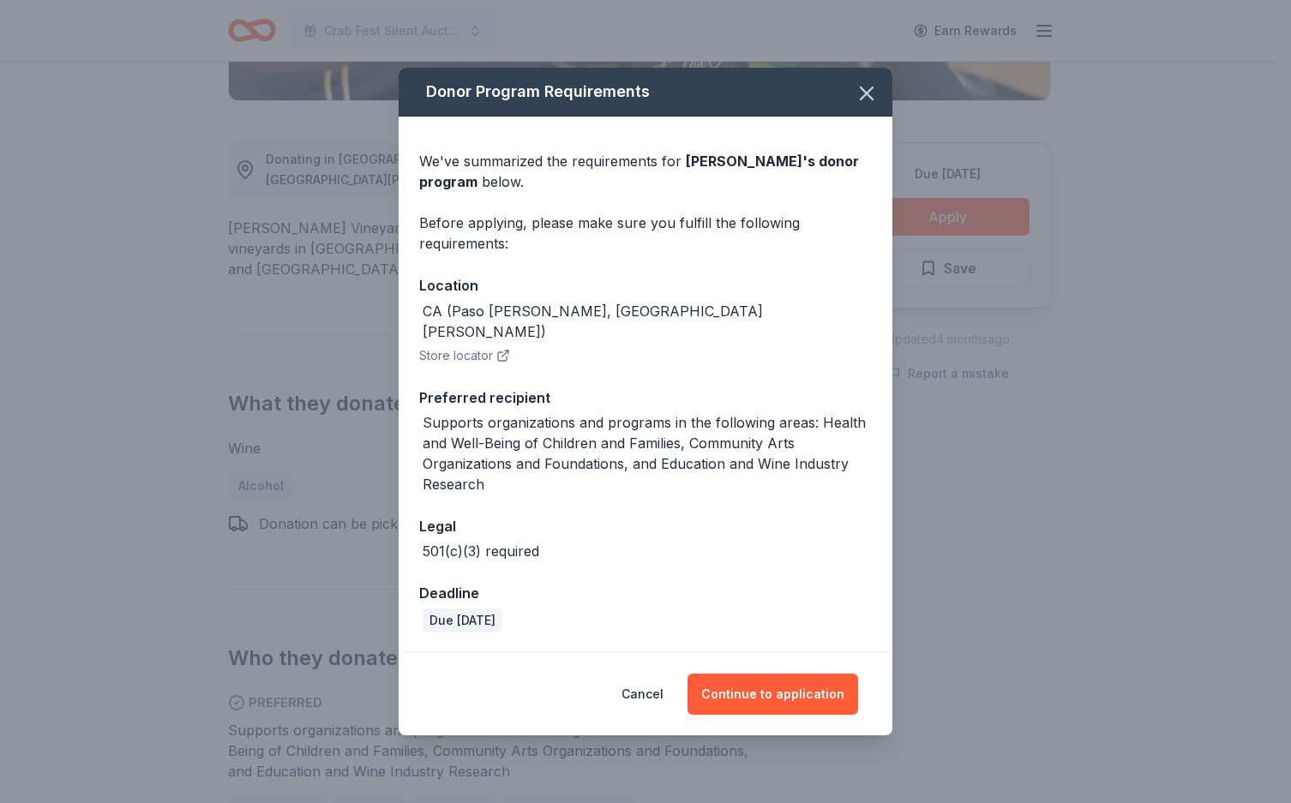
scroll to position [117, 0]
click at [811, 695] on button "Continue to application" at bounding box center [772, 694] width 171 height 41
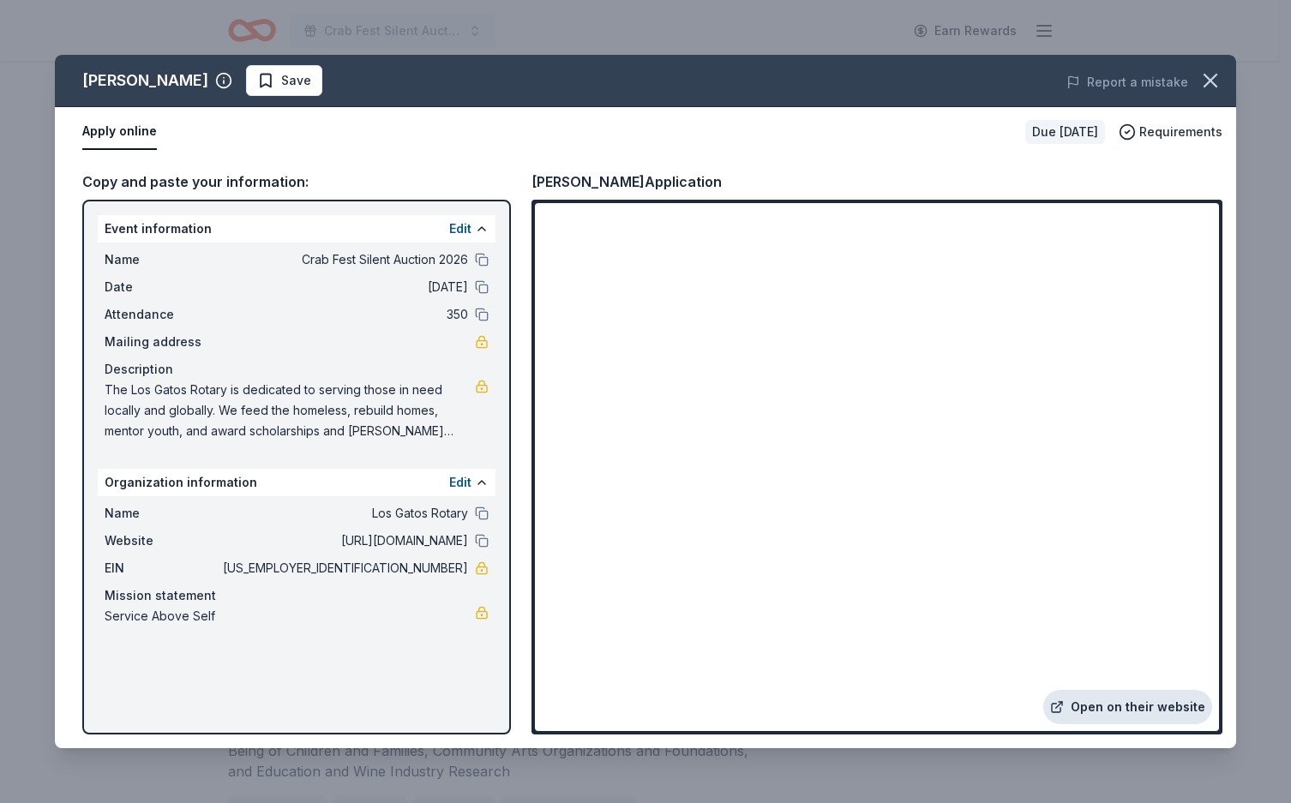
click at [1093, 690] on link "Open on their website" at bounding box center [1127, 707] width 169 height 34
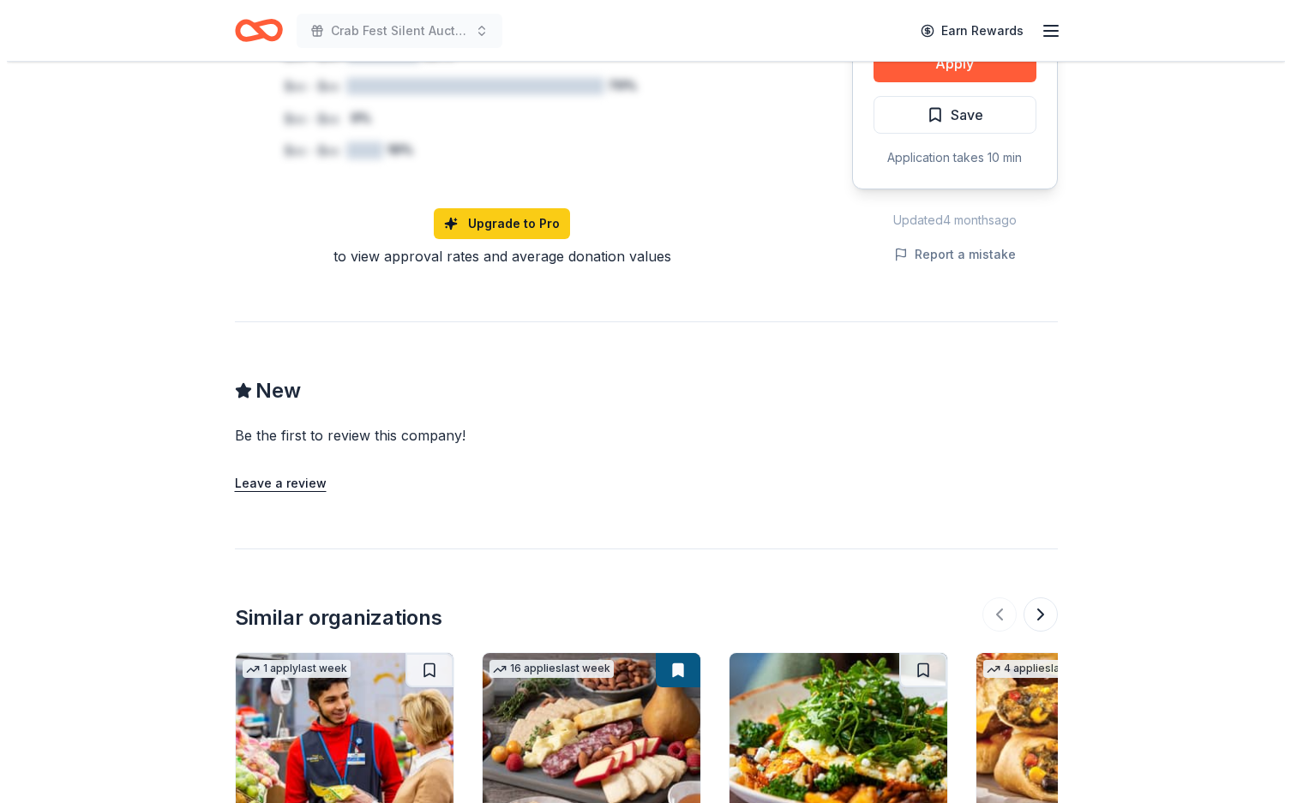
scroll to position [1531, 0]
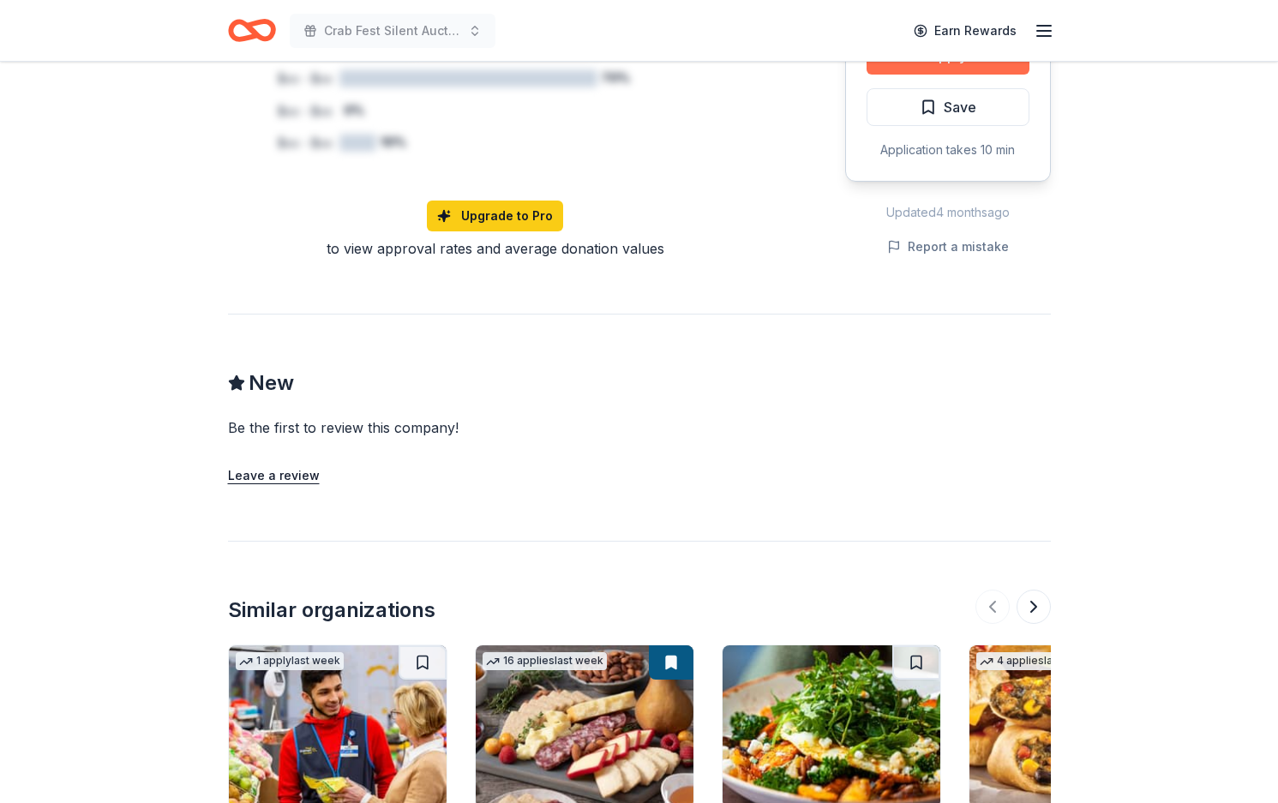
click at [925, 75] on button "Apply" at bounding box center [947, 56] width 163 height 38
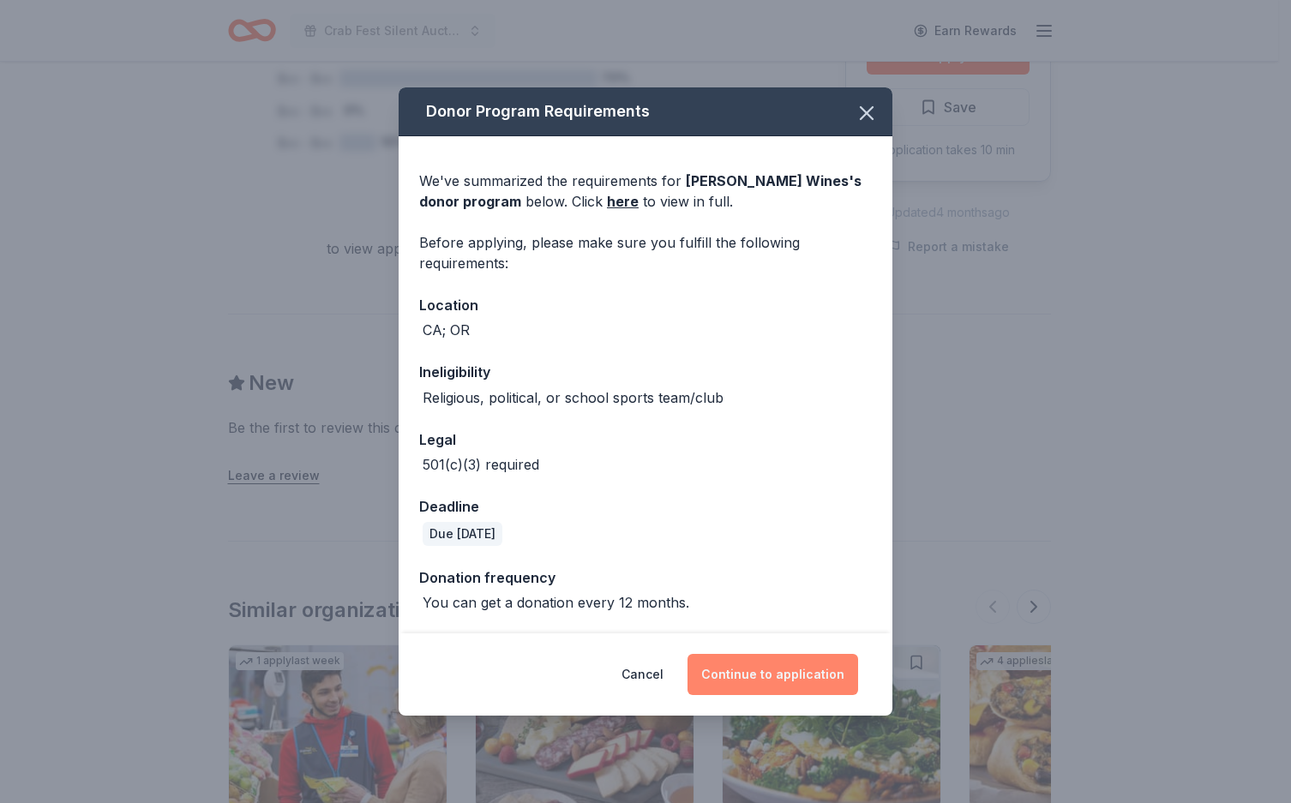
click at [804, 695] on button "Continue to application" at bounding box center [772, 674] width 171 height 41
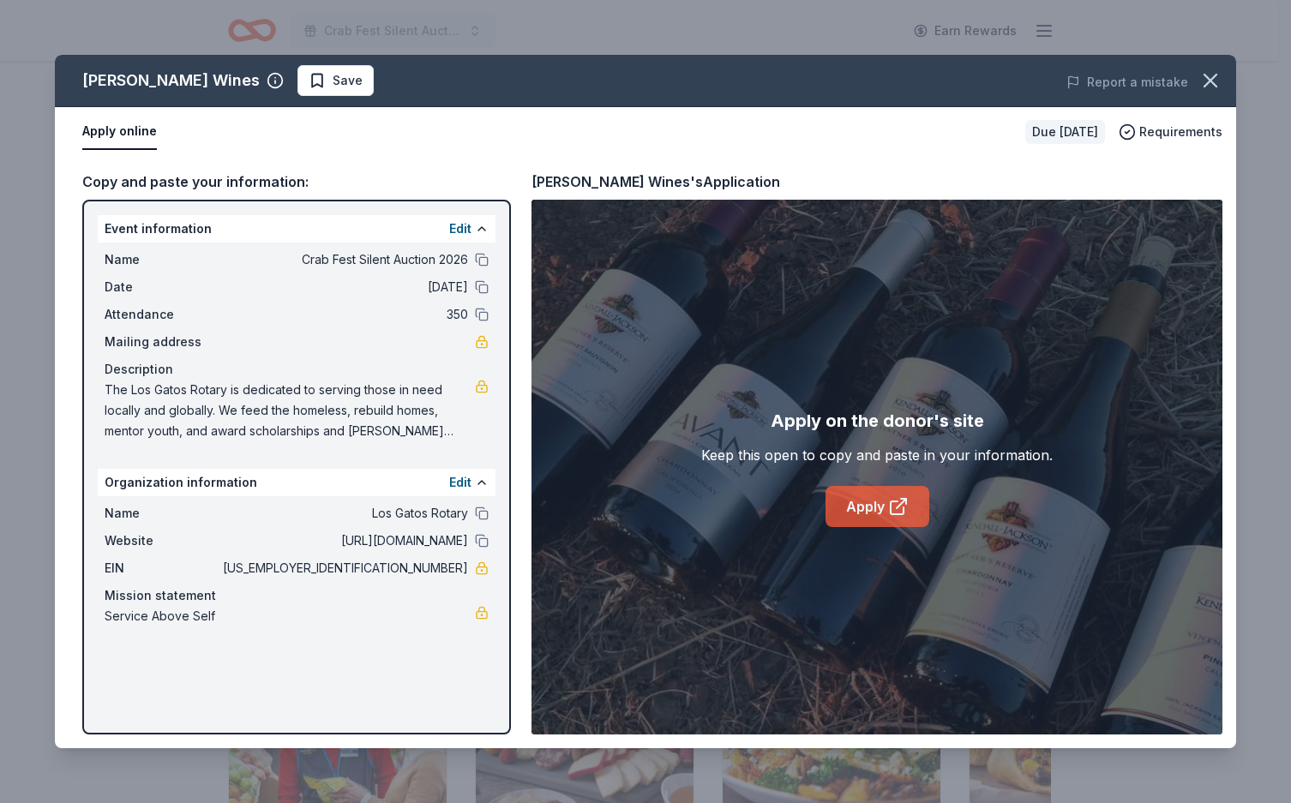
click at [878, 527] on link "Apply" at bounding box center [877, 506] width 104 height 41
